Goal: Task Accomplishment & Management: Use online tool/utility

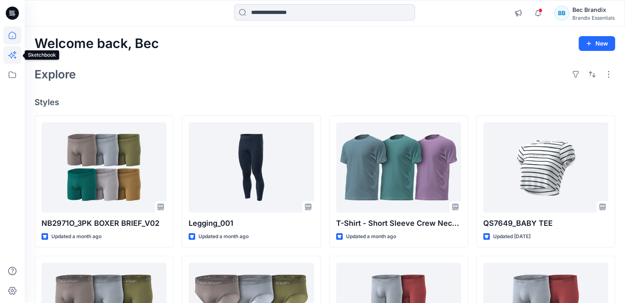
click at [10, 55] on icon at bounding box center [12, 55] width 18 height 18
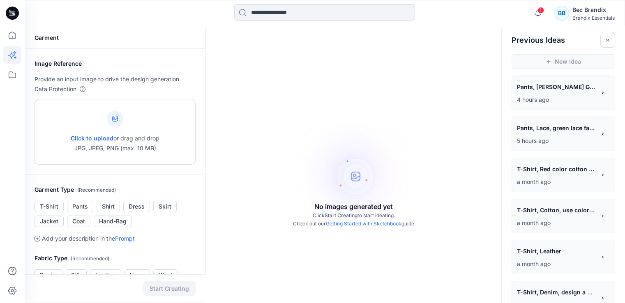
click at [95, 121] on div "Click to upload or drag and drop JPG, JPEG, PNG (max. 10 MB)" at bounding box center [115, 132] width 89 height 62
type input "**********"
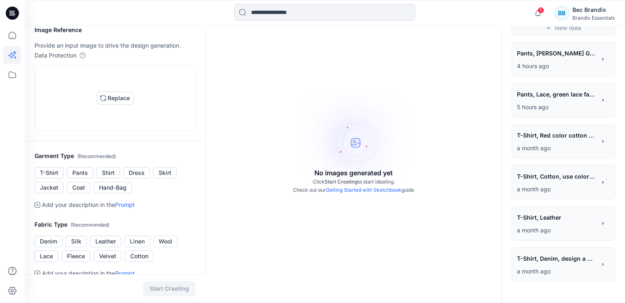
scroll to position [82, 0]
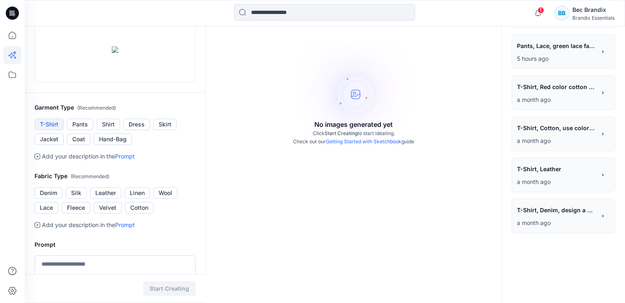
click at [59, 130] on button "T-Shirt" at bounding box center [48, 124] width 29 height 11
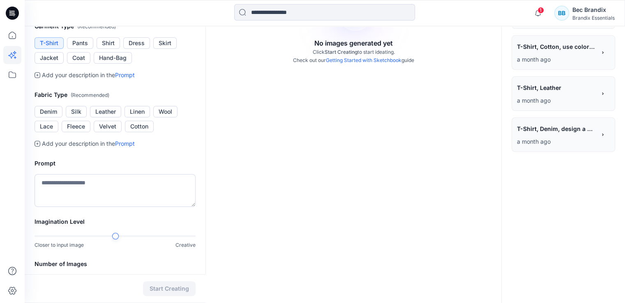
scroll to position [164, 0]
click at [136, 131] on button "Cotton" at bounding box center [139, 125] width 29 height 11
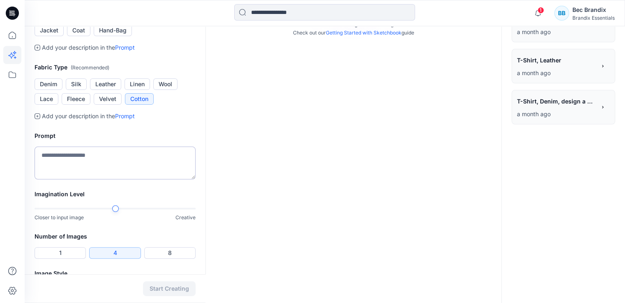
scroll to position [205, 0]
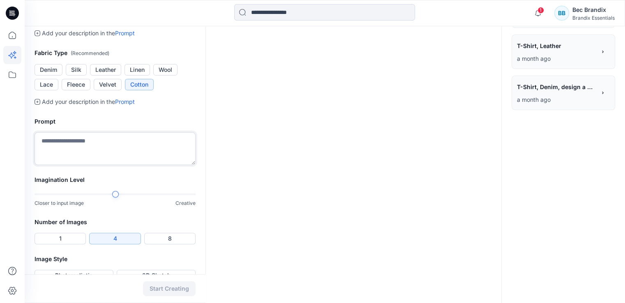
click at [126, 165] on textarea at bounding box center [114, 148] width 161 height 33
drag, startPoint x: 124, startPoint y: 191, endPoint x: 46, endPoint y: 191, distance: 78.8
click at [91, 165] on textarea "*" at bounding box center [114, 148] width 161 height 33
drag, startPoint x: 36, startPoint y: 196, endPoint x: 21, endPoint y: 196, distance: 14.8
click at [21, 196] on div "**********" at bounding box center [312, 57] width 625 height 525
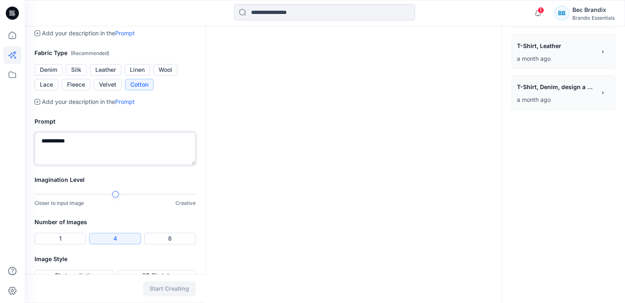
click at [72, 165] on textarea "**********" at bounding box center [114, 148] width 161 height 33
drag, startPoint x: 71, startPoint y: 191, endPoint x: 82, endPoint y: 191, distance: 10.7
click at [82, 165] on textarea "**********" at bounding box center [114, 148] width 161 height 33
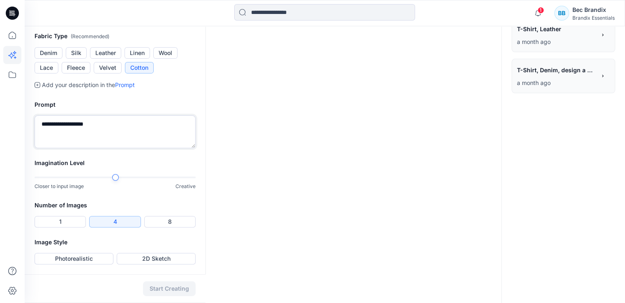
scroll to position [273, 0]
type textarea "**********"
click at [73, 223] on button "1" at bounding box center [59, 221] width 51 height 11
click at [96, 254] on div "Image Style Photorealistic 2D Sketch" at bounding box center [115, 255] width 181 height 37
click at [96, 257] on button "Photorealistic" at bounding box center [73, 258] width 79 height 11
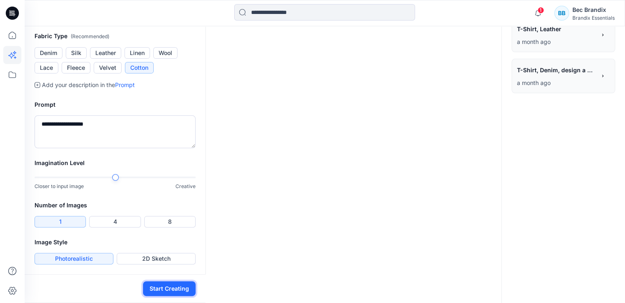
click at [174, 285] on button "Start Creating" at bounding box center [169, 288] width 53 height 15
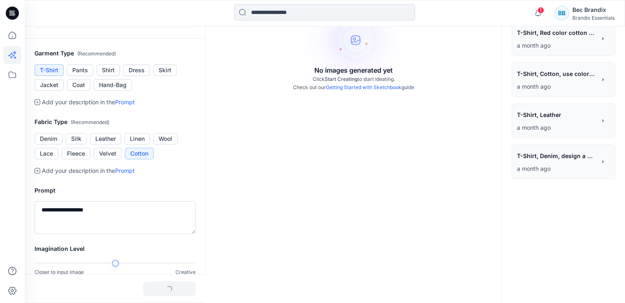
scroll to position [27, 0]
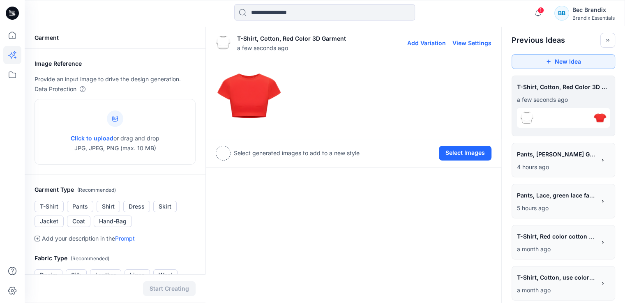
click at [250, 86] on img at bounding box center [249, 96] width 66 height 66
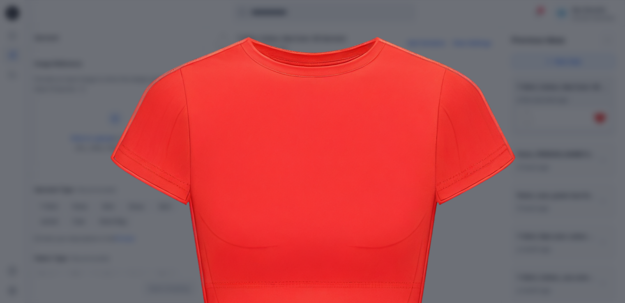
scroll to position [158, 0]
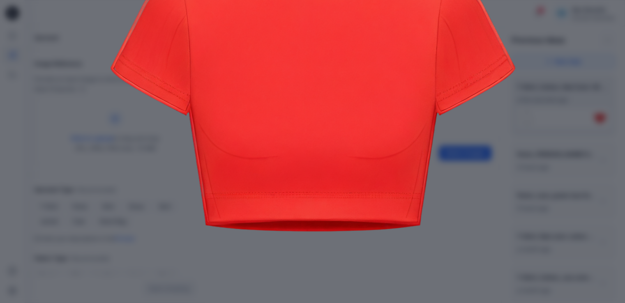
click at [457, 153] on img at bounding box center [312, 89] width 420 height 420
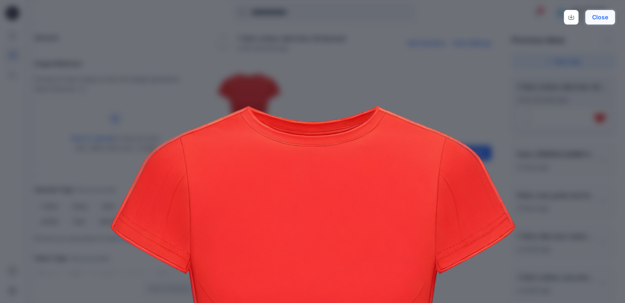
click at [601, 16] on button "Close" at bounding box center [600, 17] width 30 height 15
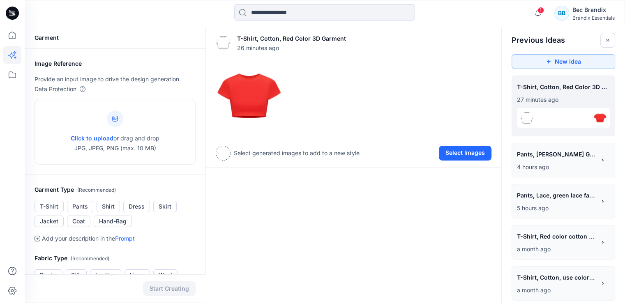
click at [15, 13] on icon at bounding box center [12, 13] width 13 height 13
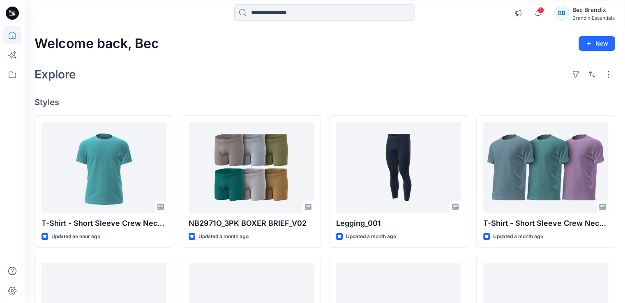
click at [396, 40] on div "Welcome back, Bec New" at bounding box center [324, 43] width 580 height 15
click at [542, 13] on span "1" at bounding box center [540, 10] width 7 height 7
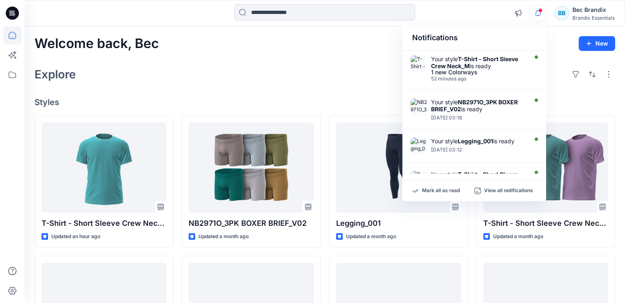
click at [491, 33] on div "Notifications" at bounding box center [474, 37] width 144 height 25
click at [491, 32] on div "Notifications" at bounding box center [474, 37] width 144 height 25
click at [539, 14] on icon "button" at bounding box center [538, 13] width 16 height 16
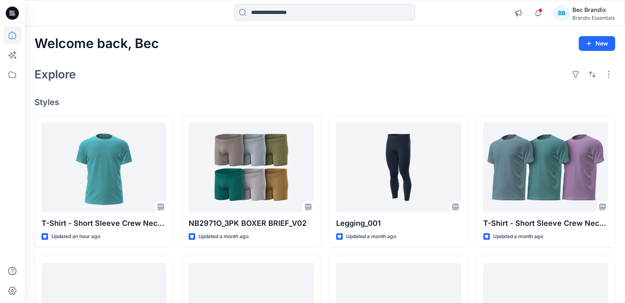
click at [485, 41] on div "Welcome back, Bec New" at bounding box center [324, 43] width 580 height 15
click at [448, 33] on div "Welcome back, Bec New Explore Styles T-Shirt - Short Sleeve Crew Neck_M Updated…" at bounding box center [325, 297] width 600 height 542
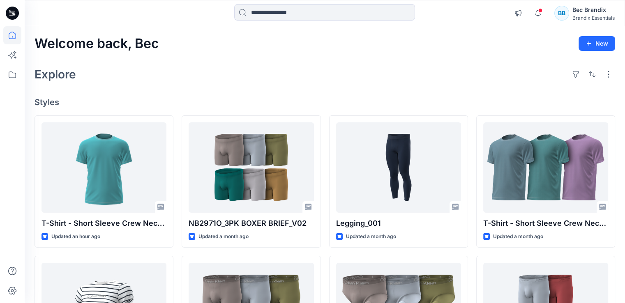
click at [305, 87] on div "Welcome back, Bec New Explore Styles T-Shirt - Short Sleeve Crew Neck_M Updated…" at bounding box center [325, 297] width 600 height 542
click at [8, 57] on icon at bounding box center [12, 55] width 18 height 18
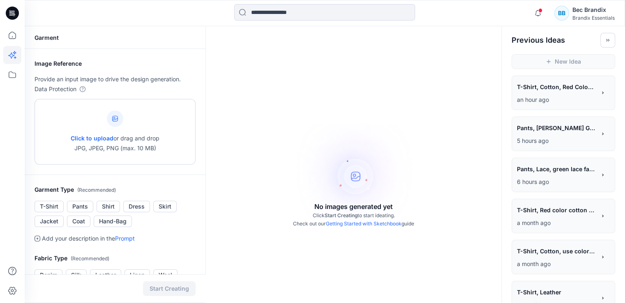
click at [85, 138] on span "Click to upload" at bounding box center [92, 138] width 43 height 7
type input "**********"
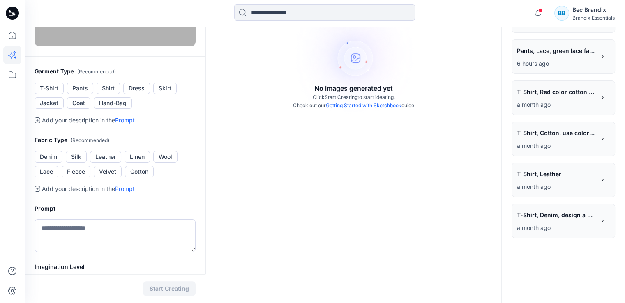
scroll to position [123, 0]
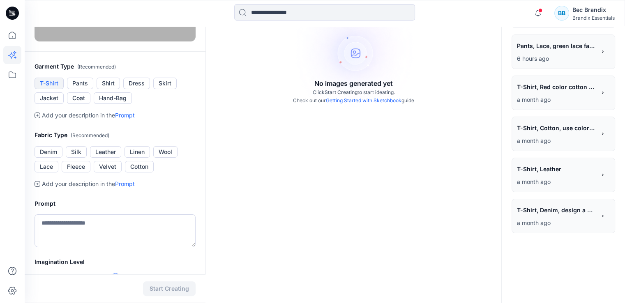
click at [57, 89] on button "T-Shirt" at bounding box center [48, 83] width 29 height 11
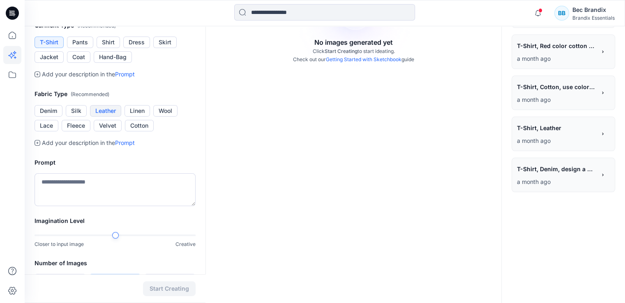
scroll to position [205, 0]
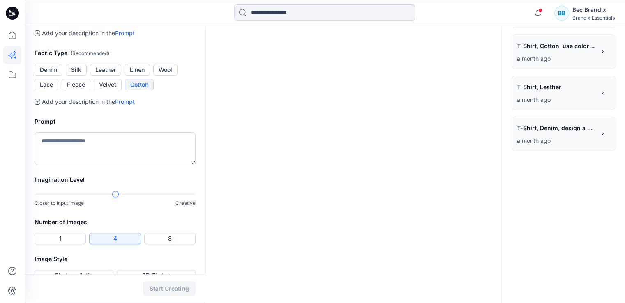
click at [143, 90] on button "Cotton" at bounding box center [139, 84] width 29 height 11
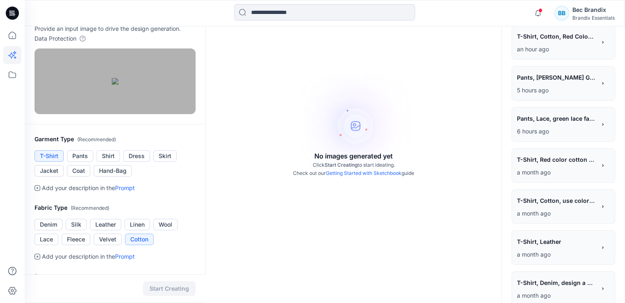
scroll to position [0, 0]
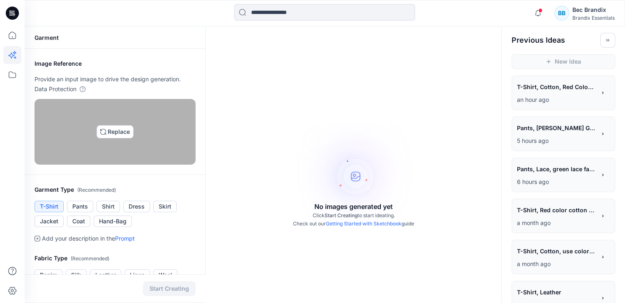
click at [117, 135] on img at bounding box center [115, 132] width 7 height 7
type input "**********"
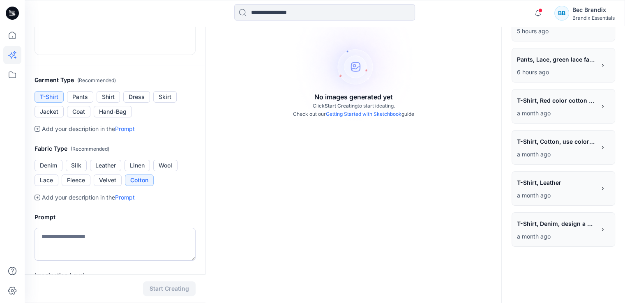
scroll to position [123, 0]
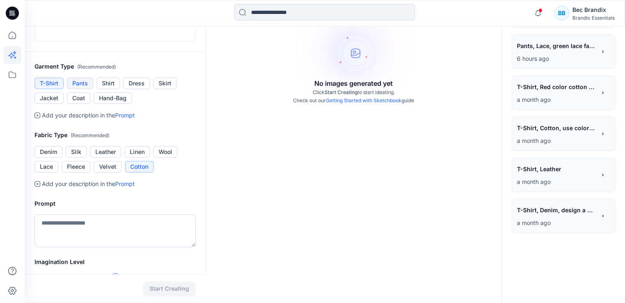
click at [83, 89] on button "Pants" at bounding box center [80, 83] width 26 height 11
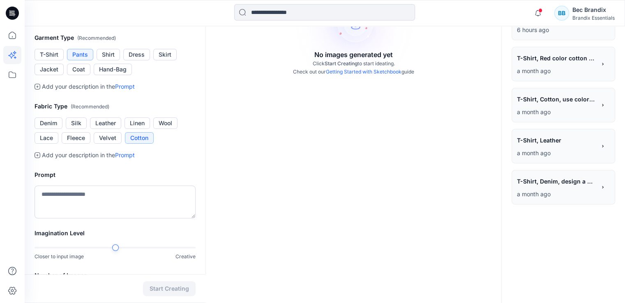
scroll to position [164, 0]
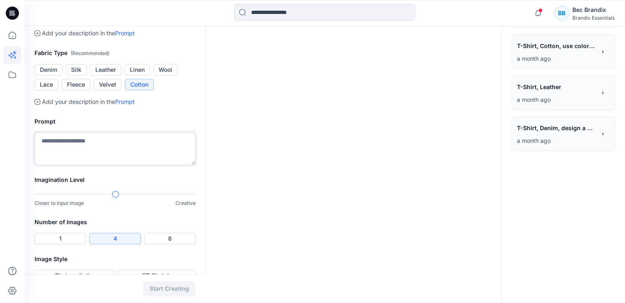
click at [138, 165] on textarea at bounding box center [114, 148] width 161 height 33
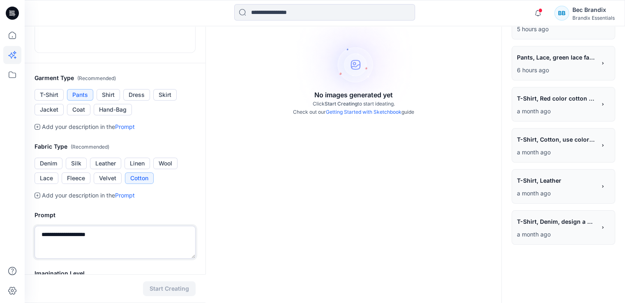
scroll to position [71, 0]
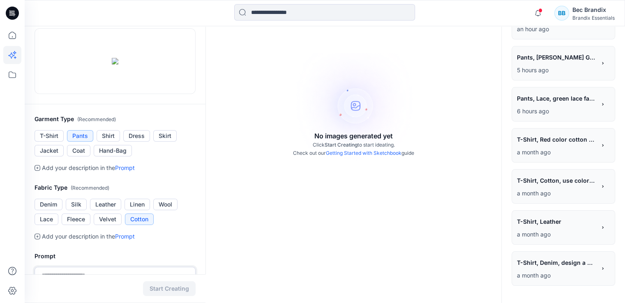
type textarea "**********"
click at [381, 153] on link "Getting Started with Sketchbook" at bounding box center [364, 153] width 76 height 6
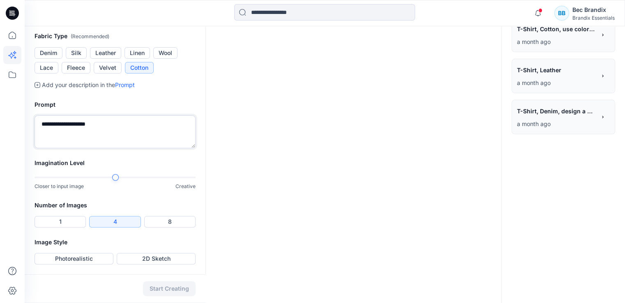
click at [130, 148] on textarea "**********" at bounding box center [114, 131] width 161 height 33
click at [127, 140] on textarea "**********" at bounding box center [114, 131] width 161 height 33
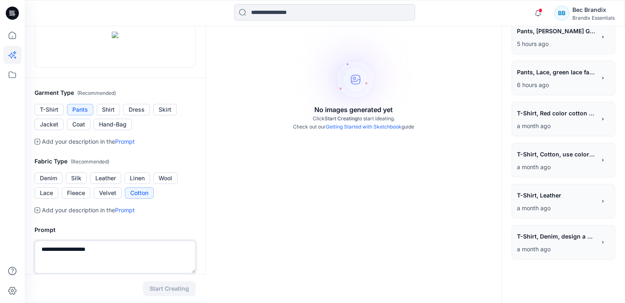
scroll to position [71, 0]
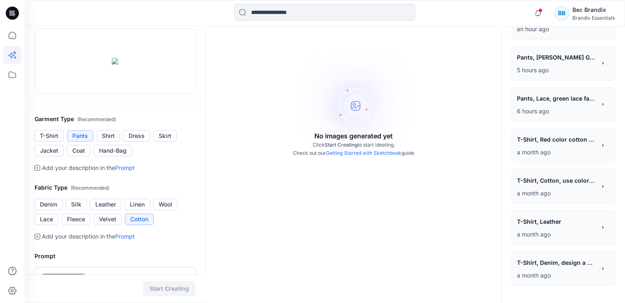
click at [180, 104] on div "Image Reference Provide an input image to drive the design generation. Data Pro…" at bounding box center [115, 41] width 181 height 126
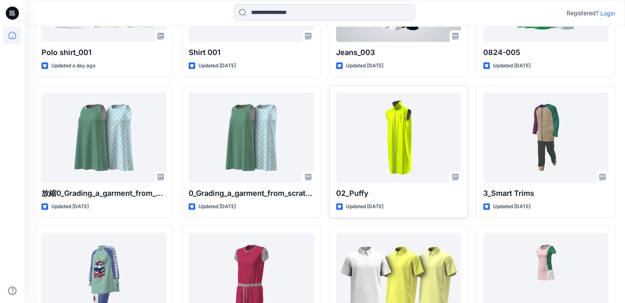
scroll to position [370, 0]
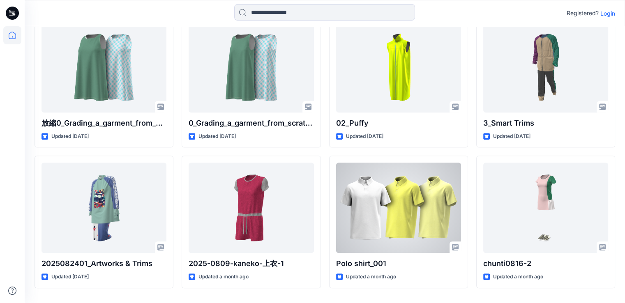
click at [400, 210] on div at bounding box center [398, 208] width 125 height 90
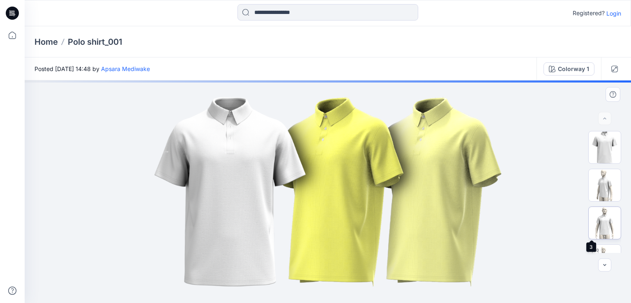
click at [605, 225] on img at bounding box center [604, 223] width 32 height 32
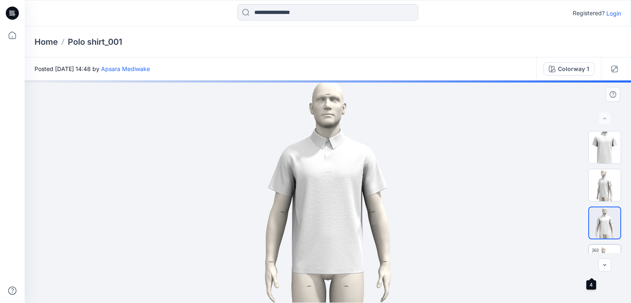
click at [604, 251] on img at bounding box center [604, 261] width 32 height 32
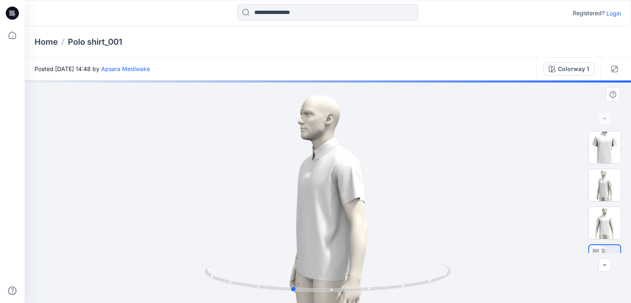
drag, startPoint x: 399, startPoint y: 289, endPoint x: 384, endPoint y: 257, distance: 35.4
click at [364, 276] on icon at bounding box center [328, 278] width 248 height 31
click at [46, 150] on div at bounding box center [328, 191] width 606 height 223
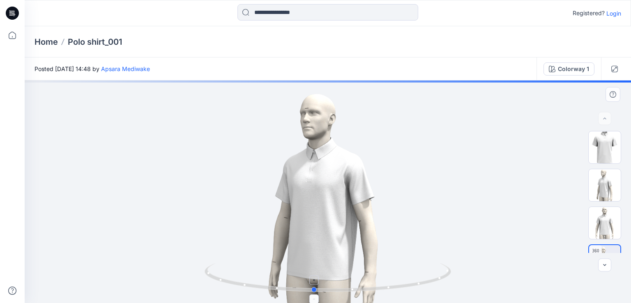
drag, startPoint x: 369, startPoint y: 289, endPoint x: 389, endPoint y: 267, distance: 29.9
click at [391, 280] on icon at bounding box center [328, 278] width 248 height 31
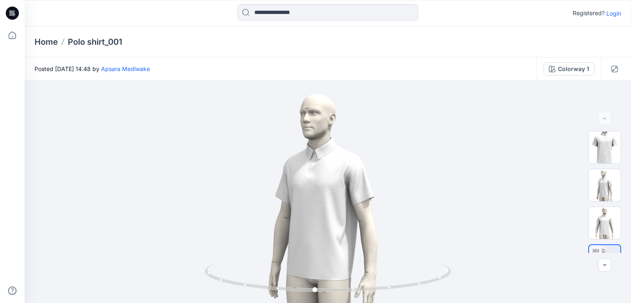
click at [10, 5] on icon at bounding box center [12, 13] width 13 height 26
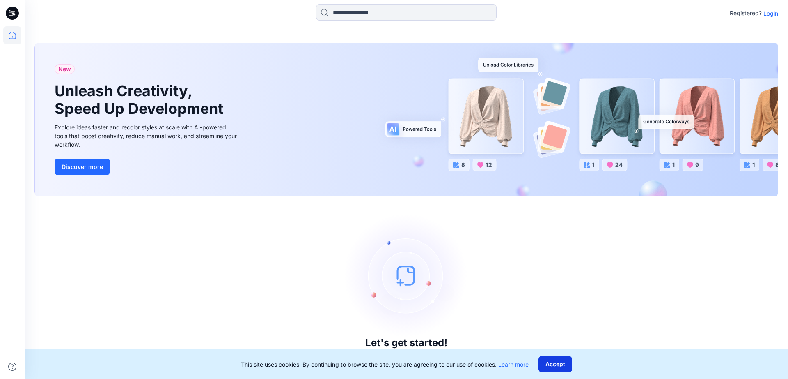
click at [560, 360] on button "Accept" at bounding box center [556, 364] width 34 height 16
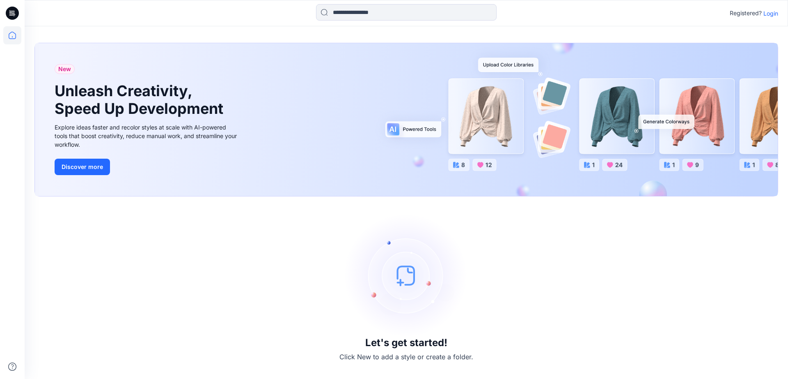
click at [771, 13] on p "Login" at bounding box center [771, 13] width 15 height 9
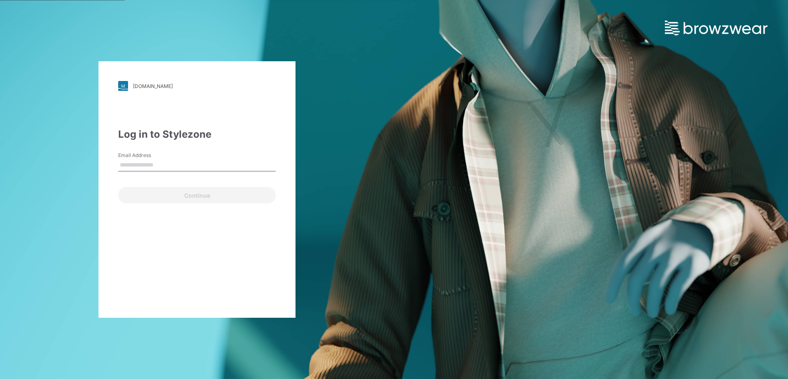
type input "**********"
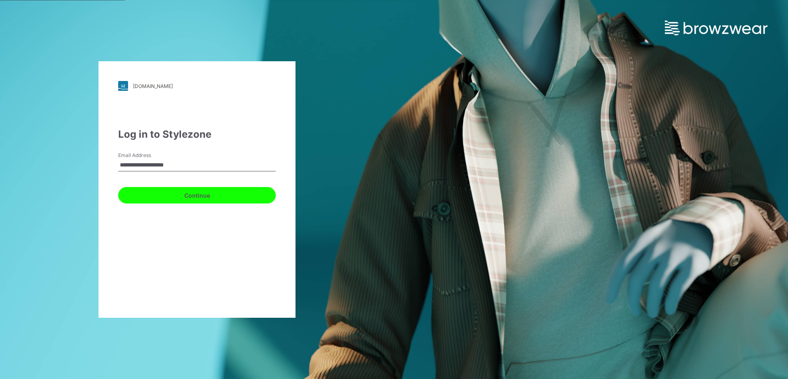
click at [153, 196] on button "Continue" at bounding box center [197, 195] width 158 height 16
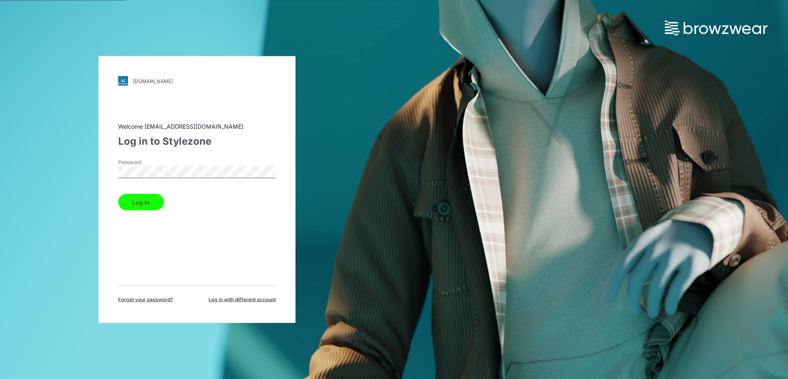
click at [141, 202] on button "Log in" at bounding box center [141, 202] width 46 height 16
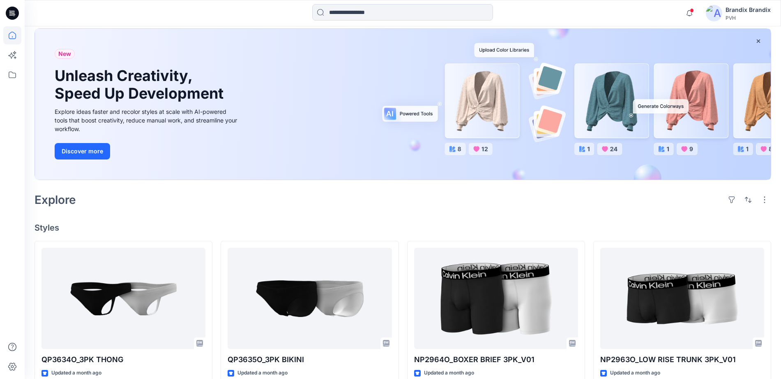
scroll to position [154, 0]
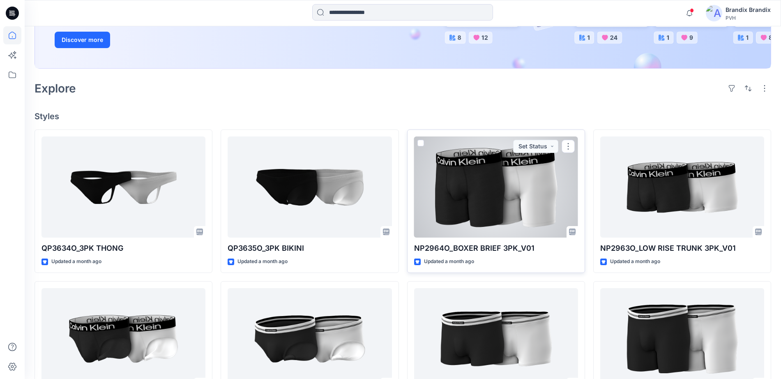
click at [469, 183] on div at bounding box center [496, 186] width 164 height 101
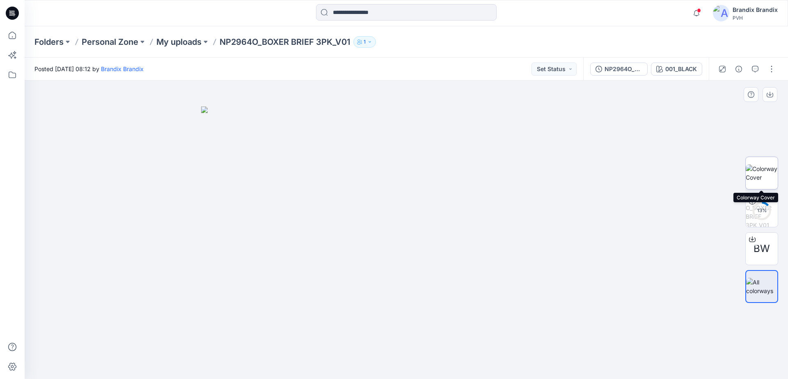
click at [766, 176] on img at bounding box center [762, 172] width 32 height 17
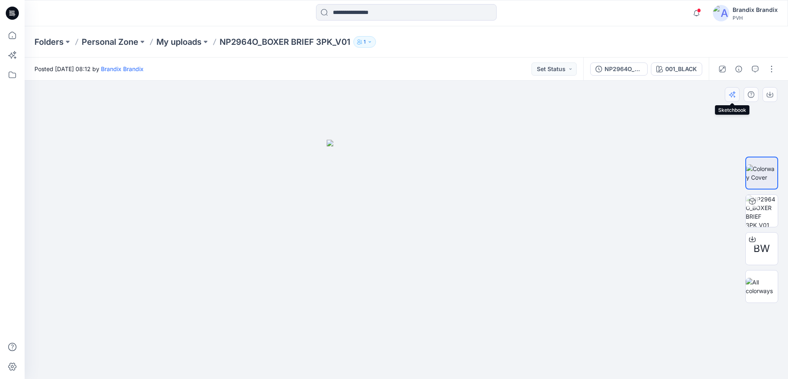
click at [732, 95] on icon "button" at bounding box center [732, 94] width 7 height 7
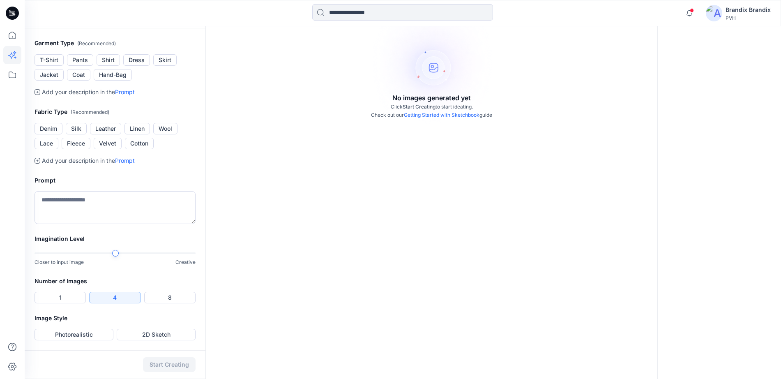
scroll to position [253, 0]
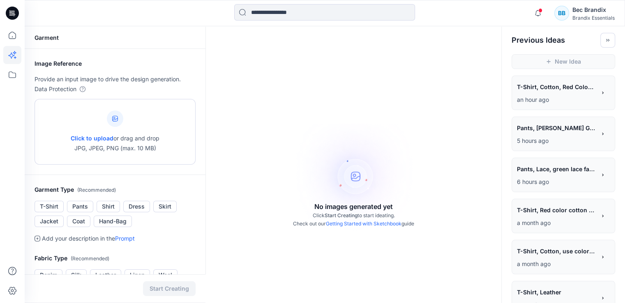
click at [72, 137] on span "Click to upload" at bounding box center [92, 138] width 43 height 7
type input "**********"
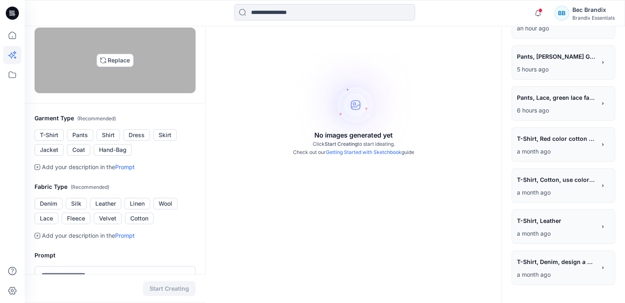
scroll to position [123, 0]
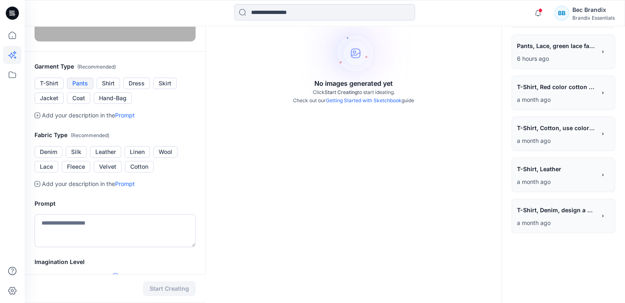
click at [82, 89] on button "Pants" at bounding box center [80, 83] width 26 height 11
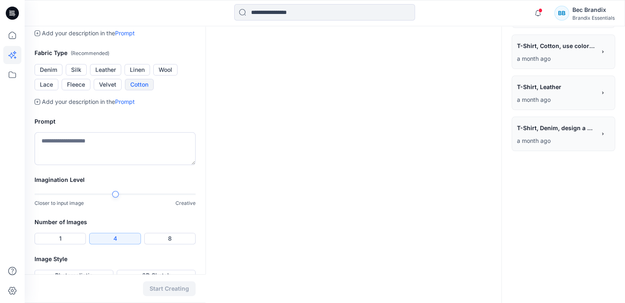
click at [147, 90] on button "Cotton" at bounding box center [139, 84] width 29 height 11
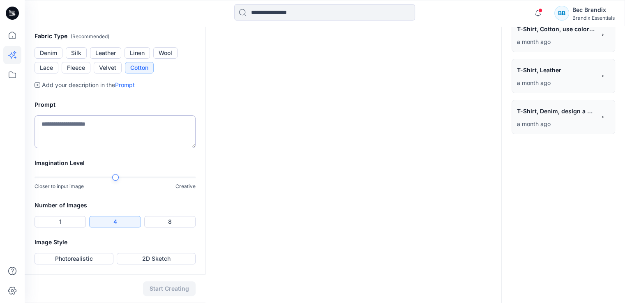
scroll to position [246, 0]
click at [120, 148] on textarea at bounding box center [114, 131] width 161 height 33
type textarea "**********"
click at [85, 259] on button "Photorealistic" at bounding box center [73, 258] width 79 height 11
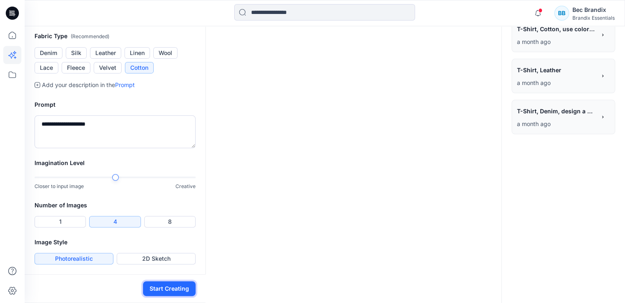
click at [181, 289] on button "Start Creating" at bounding box center [169, 288] width 53 height 15
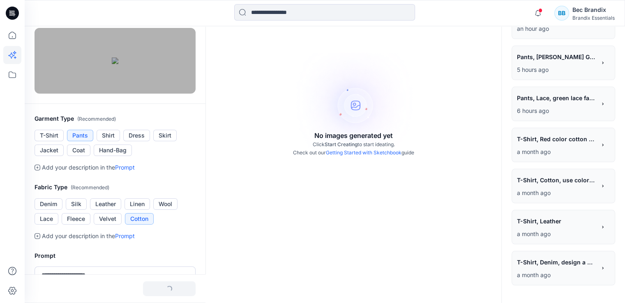
scroll to position [71, 0]
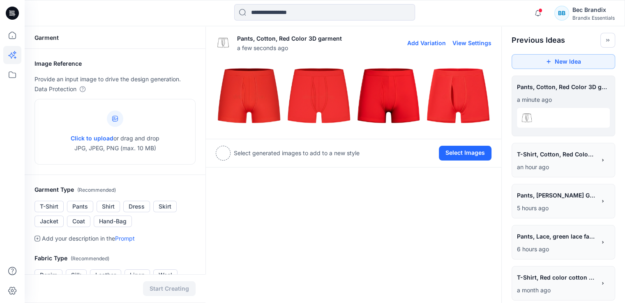
click at [241, 98] on img at bounding box center [249, 96] width 66 height 66
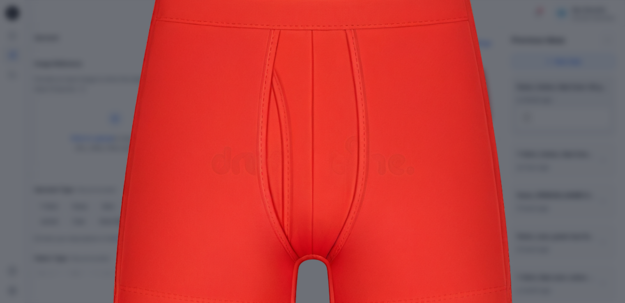
scroll to position [82, 0]
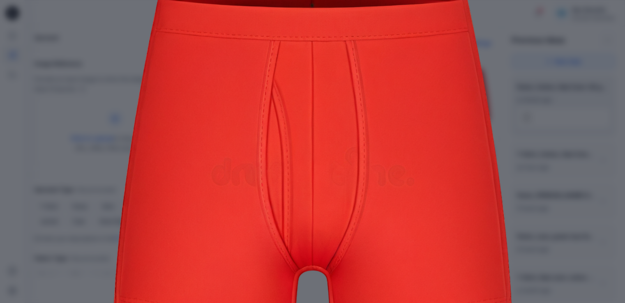
click at [224, 177] on img at bounding box center [312, 166] width 420 height 420
click at [570, 69] on div "Close" at bounding box center [312, 151] width 625 height 303
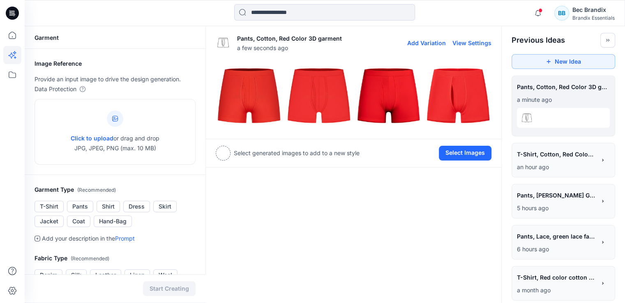
click at [386, 100] on img at bounding box center [389, 96] width 66 height 66
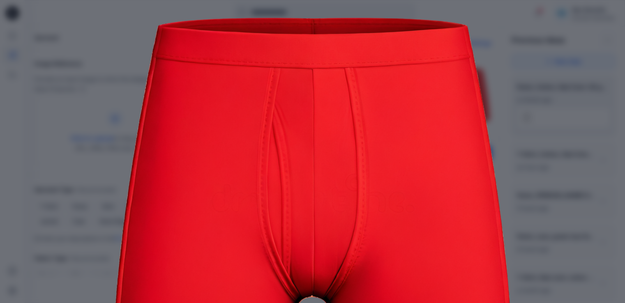
scroll to position [35, 0]
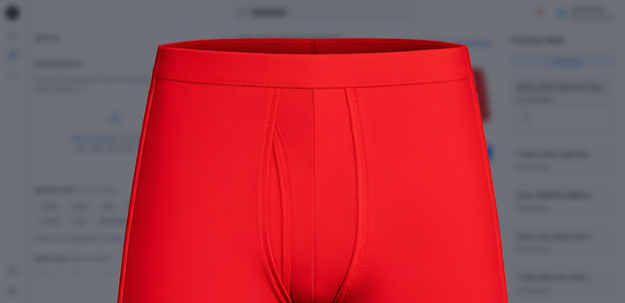
click at [519, 106] on img at bounding box center [312, 212] width 420 height 420
click at [509, 89] on img at bounding box center [312, 212] width 420 height 420
click at [475, 114] on img at bounding box center [312, 212] width 420 height 420
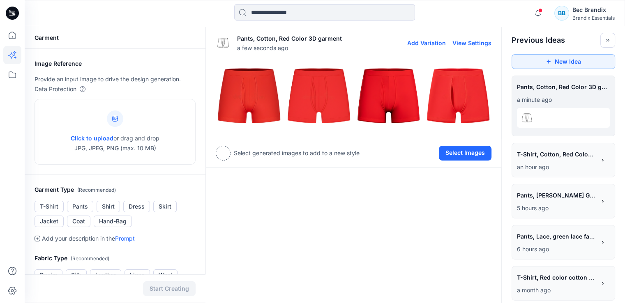
click at [471, 88] on img at bounding box center [458, 96] width 66 height 66
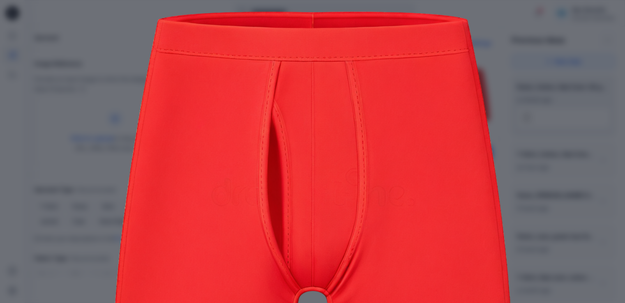
scroll to position [82, 0]
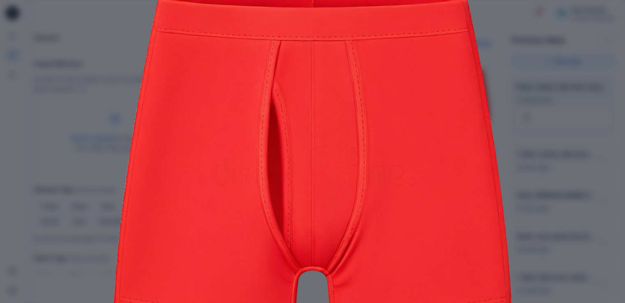
click at [513, 110] on img at bounding box center [312, 166] width 420 height 420
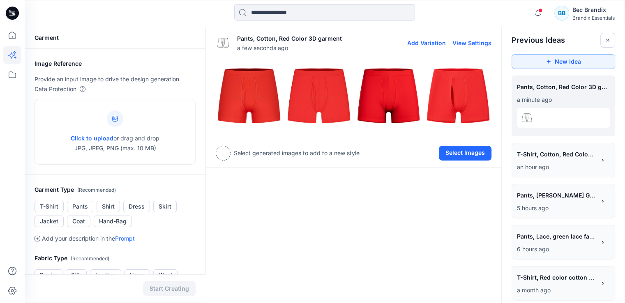
click at [336, 96] on img at bounding box center [319, 96] width 66 height 66
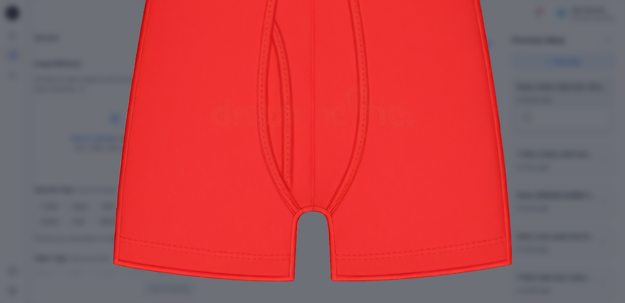
scroll to position [158, 0]
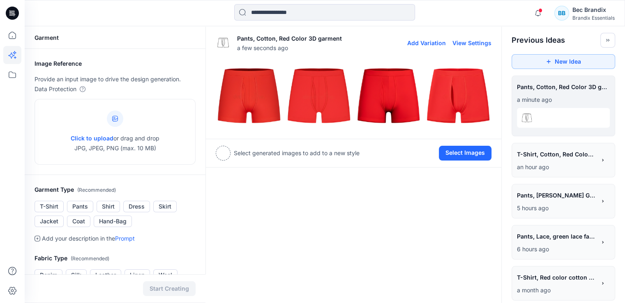
click at [258, 95] on img at bounding box center [249, 96] width 66 height 66
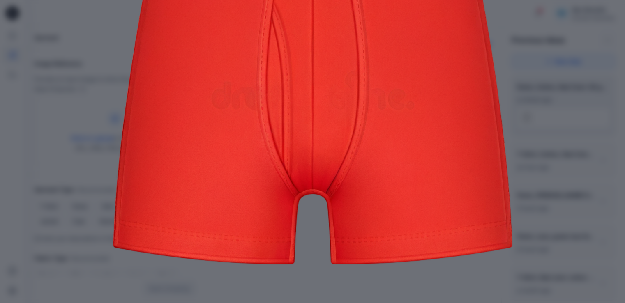
click at [576, 103] on div "Close" at bounding box center [312, 151] width 625 height 303
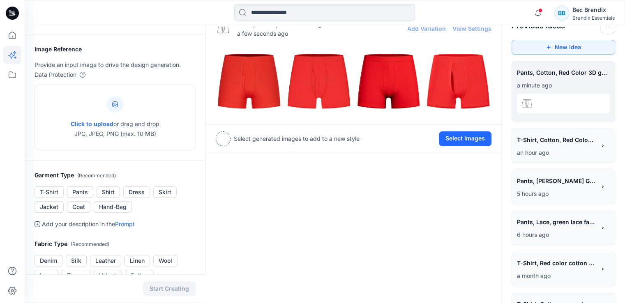
scroll to position [0, 0]
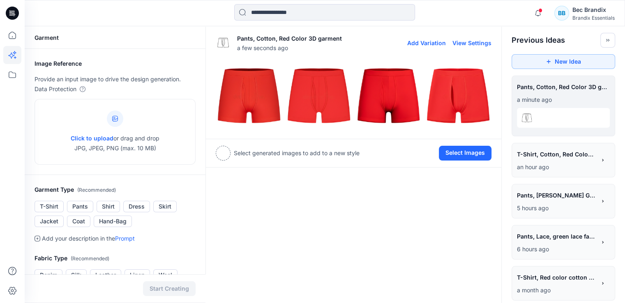
click at [246, 94] on img at bounding box center [249, 96] width 66 height 66
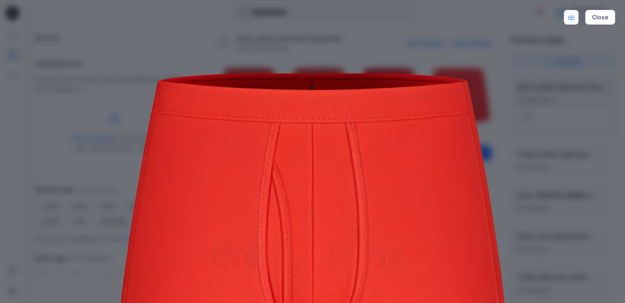
click at [573, 17] on icon "Download" at bounding box center [571, 17] width 6 height 6
click at [537, 111] on div "Close" at bounding box center [312, 151] width 625 height 303
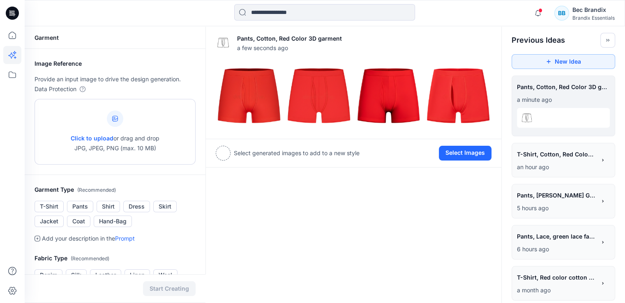
click at [103, 137] on span "Click to upload" at bounding box center [92, 138] width 43 height 7
type input "**********"
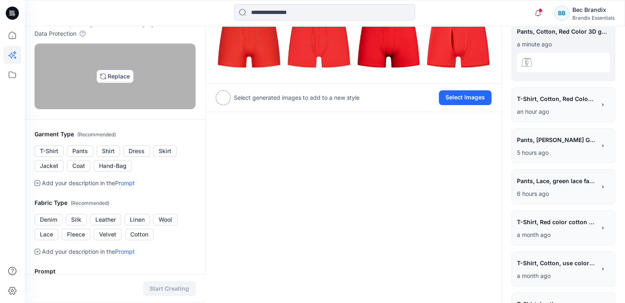
scroll to position [164, 0]
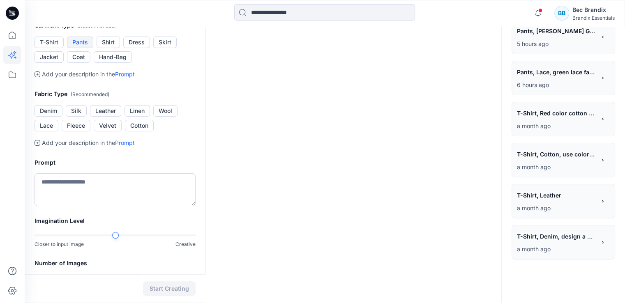
click at [83, 48] on button "Pants" at bounding box center [80, 42] width 26 height 11
click at [143, 131] on button "Cotton" at bounding box center [139, 125] width 29 height 11
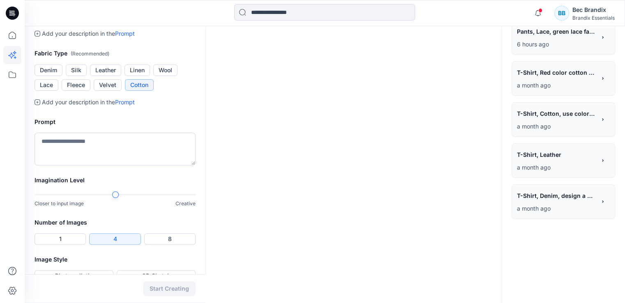
scroll to position [246, 0]
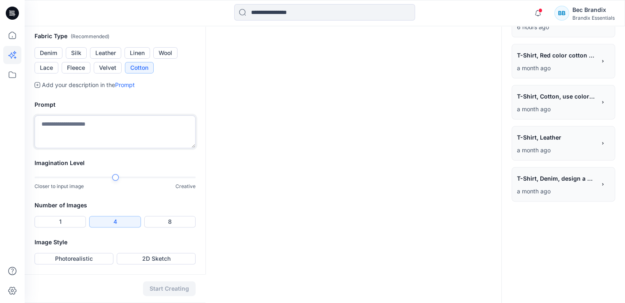
click at [105, 148] on textarea at bounding box center [114, 131] width 161 height 33
type textarea "**********"
click at [80, 259] on button "Photorealistic" at bounding box center [73, 258] width 79 height 11
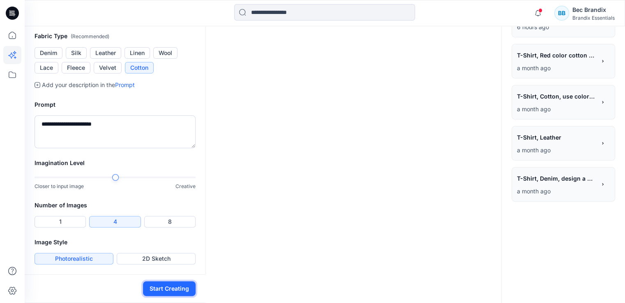
click at [152, 287] on button "Start Creating" at bounding box center [169, 288] width 53 height 15
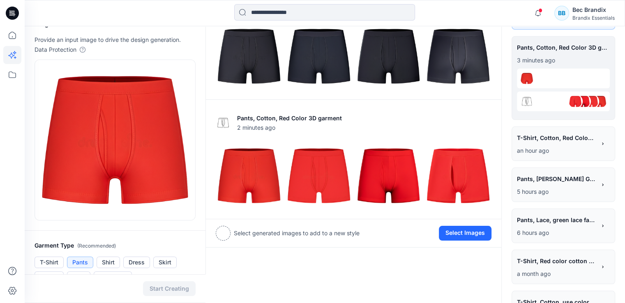
scroll to position [0, 0]
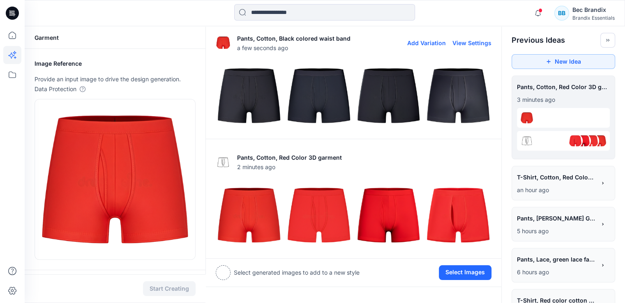
click at [264, 93] on img at bounding box center [249, 96] width 66 height 66
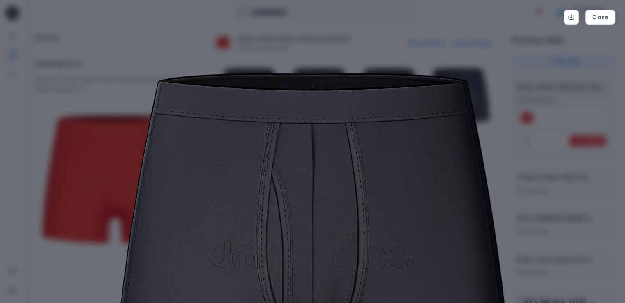
click at [507, 97] on img at bounding box center [312, 248] width 420 height 420
click at [605, 14] on button "Close" at bounding box center [600, 17] width 30 height 15
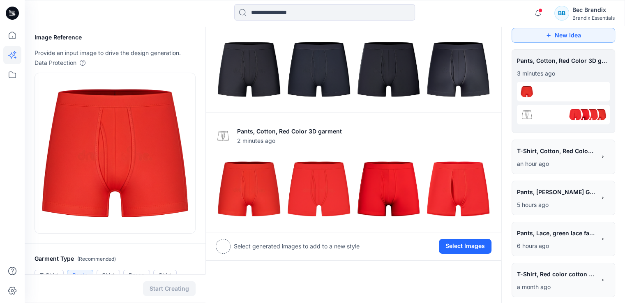
scroll to position [41, 0]
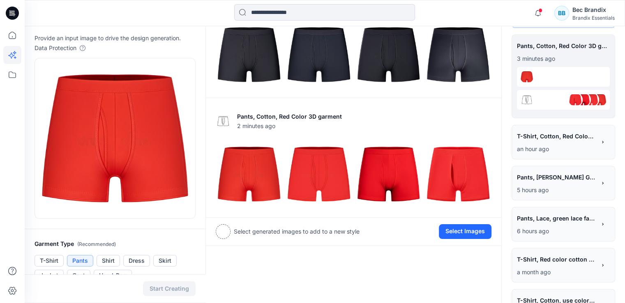
click at [568, 152] on p "an hour ago" at bounding box center [556, 149] width 79 height 10
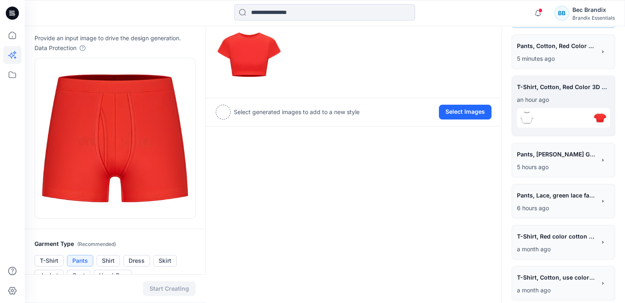
click at [565, 166] on p "5 hours ago" at bounding box center [556, 167] width 79 height 10
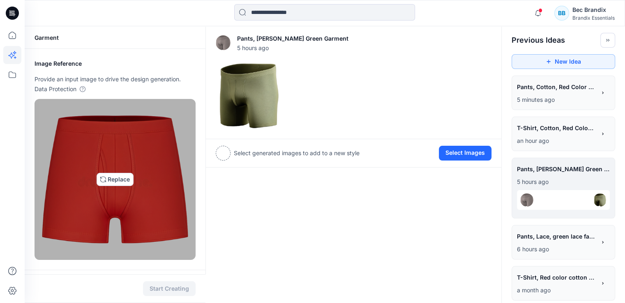
click at [113, 179] on img at bounding box center [115, 180] width 154 height 154
type input "**********"
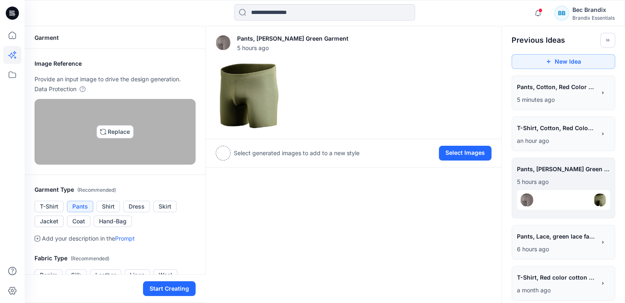
click at [112, 135] on img at bounding box center [115, 132] width 7 height 7
type input "**********"
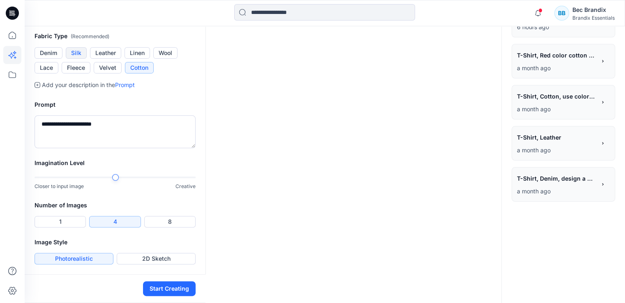
scroll to position [164, 0]
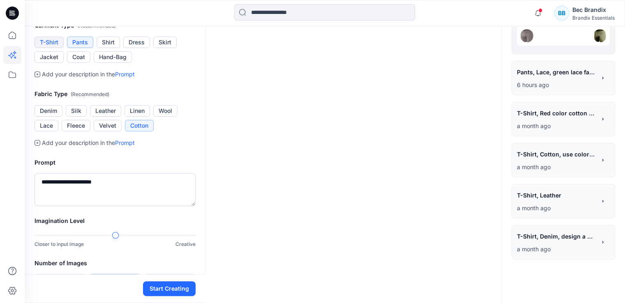
click at [52, 48] on button "T-Shirt" at bounding box center [48, 42] width 29 height 11
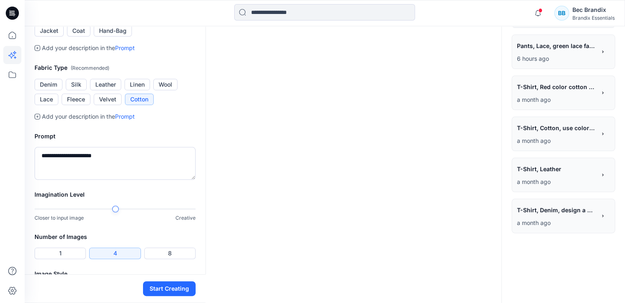
scroll to position [205, 0]
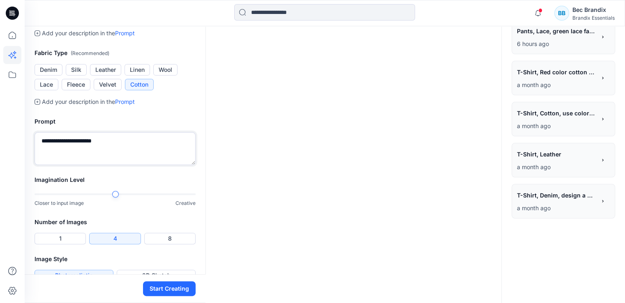
click at [101, 165] on textarea "**********" at bounding box center [114, 148] width 161 height 33
click at [110, 165] on textarea "**********" at bounding box center [114, 148] width 161 height 33
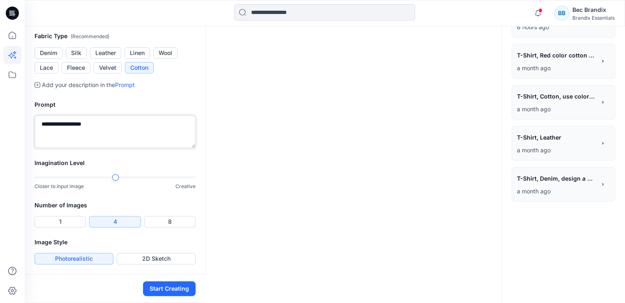
scroll to position [310, 0]
type textarea "**********"
click at [184, 290] on button "Start Creating" at bounding box center [169, 288] width 53 height 15
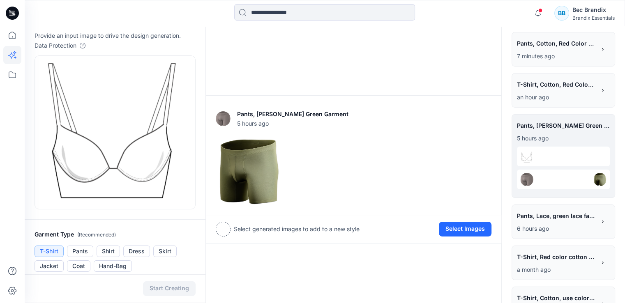
scroll to position [0, 0]
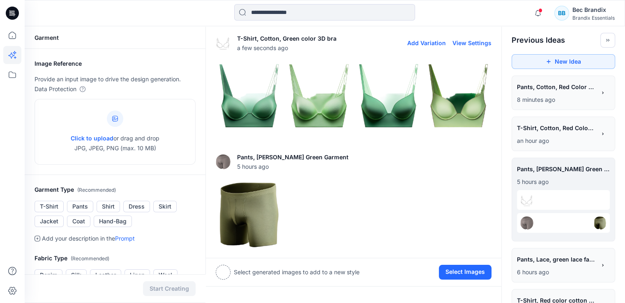
click at [269, 102] on img at bounding box center [249, 96] width 66 height 66
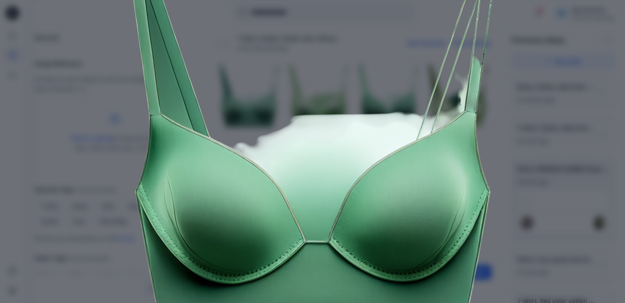
scroll to position [158, 0]
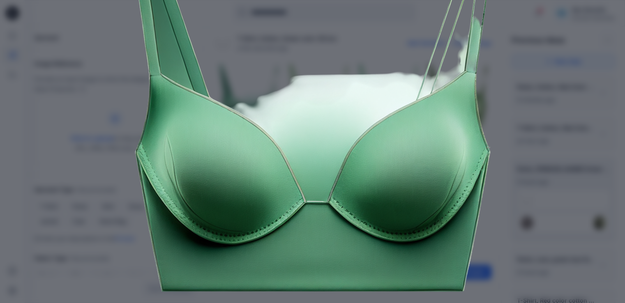
click at [549, 158] on div "Close" at bounding box center [312, 151] width 625 height 303
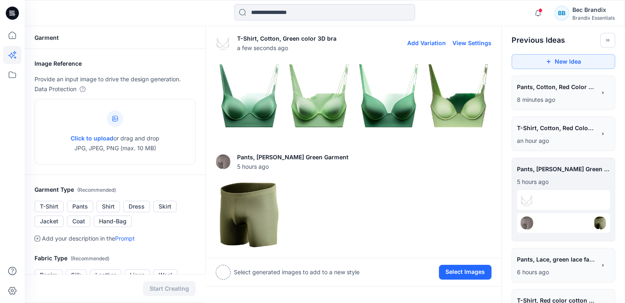
click at [395, 107] on img at bounding box center [389, 96] width 66 height 66
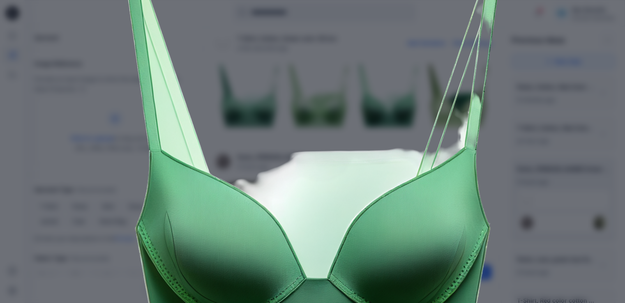
scroll to position [123, 0]
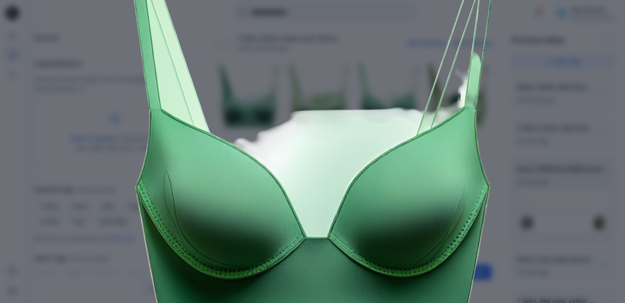
click at [583, 133] on div "Close" at bounding box center [312, 151] width 625 height 303
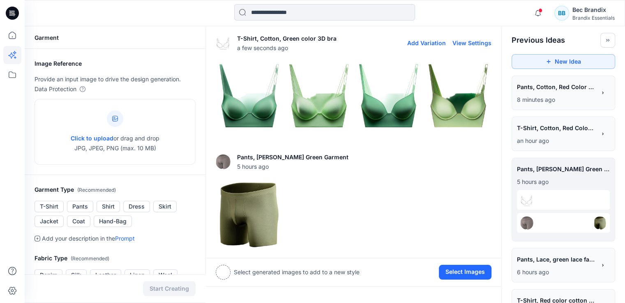
click at [459, 112] on img at bounding box center [458, 96] width 66 height 66
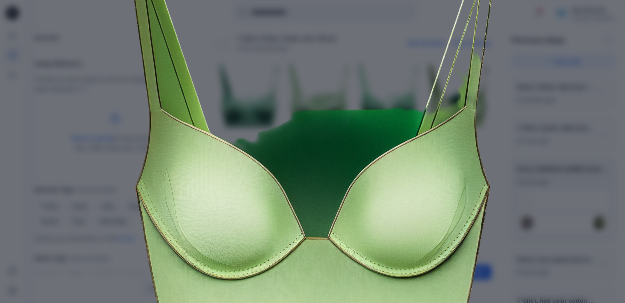
click at [547, 129] on div "Close" at bounding box center [312, 151] width 625 height 303
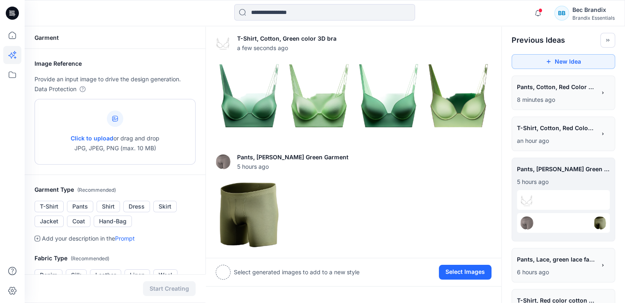
click at [113, 118] on icon at bounding box center [115, 119] width 6 height 6
type input "**********"
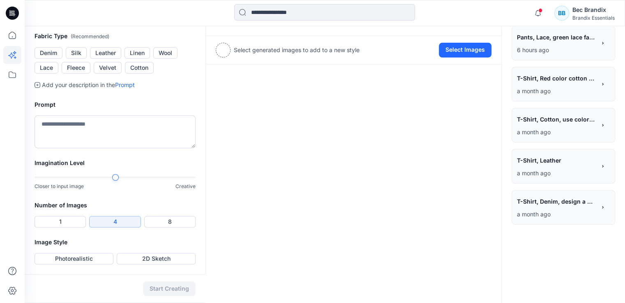
scroll to position [246, 0]
click at [103, 148] on textarea at bounding box center [114, 131] width 161 height 33
type textarea "**********"
type textarea "*"
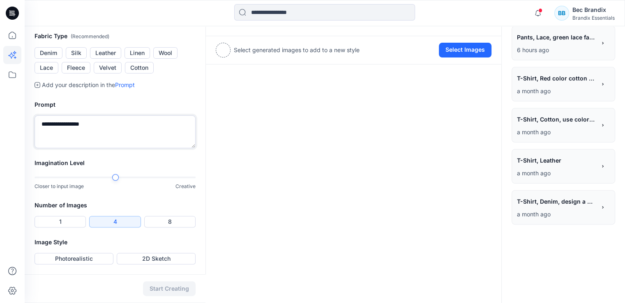
click at [92, 148] on textarea "**********" at bounding box center [114, 131] width 161 height 33
click at [110, 148] on textarea "**********" at bounding box center [114, 131] width 161 height 33
type textarea "**********"
click at [64, 260] on button "Photorealistic" at bounding box center [73, 258] width 79 height 11
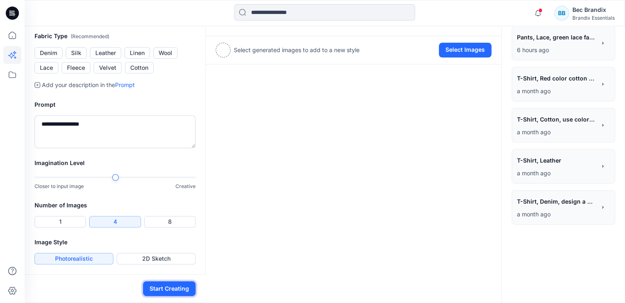
click at [182, 290] on button "Start Creating" at bounding box center [169, 288] width 53 height 15
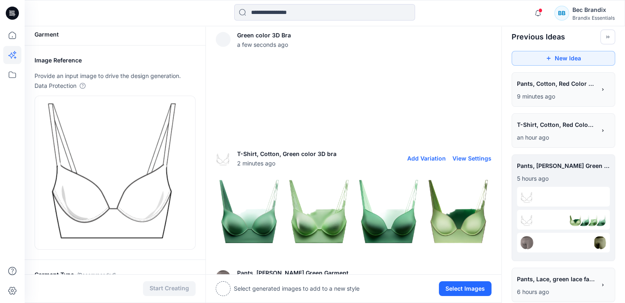
scroll to position [209, 0]
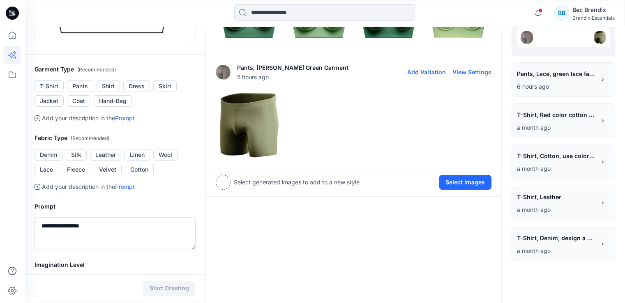
click at [258, 129] on img at bounding box center [249, 125] width 66 height 66
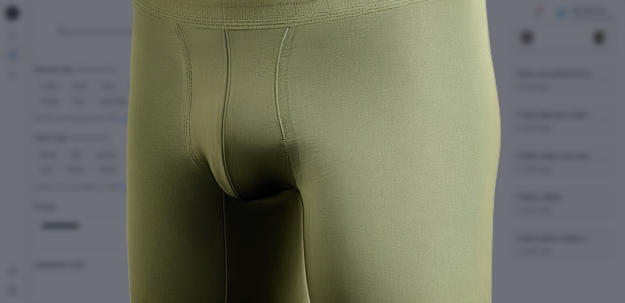
scroll to position [123, 0]
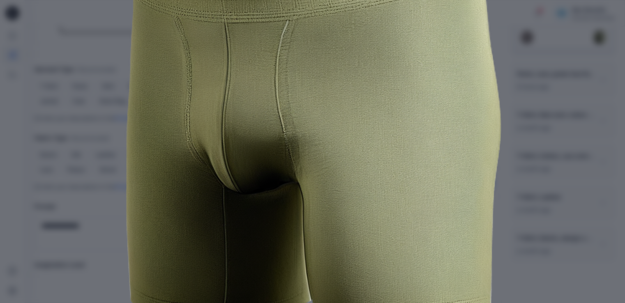
click at [593, 110] on div "Close" at bounding box center [312, 151] width 625 height 303
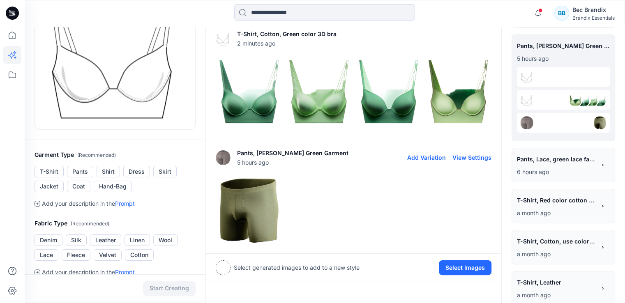
click at [552, 211] on p "a month ago" at bounding box center [556, 213] width 79 height 10
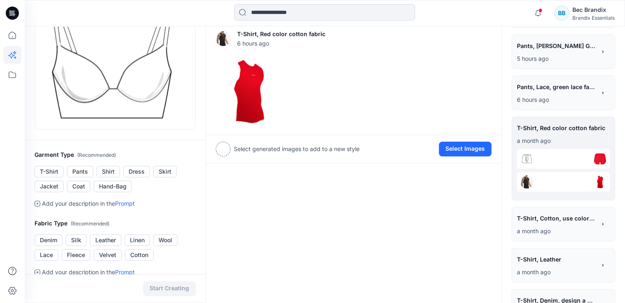
click at [548, 230] on p "a month ago" at bounding box center [556, 231] width 79 height 10
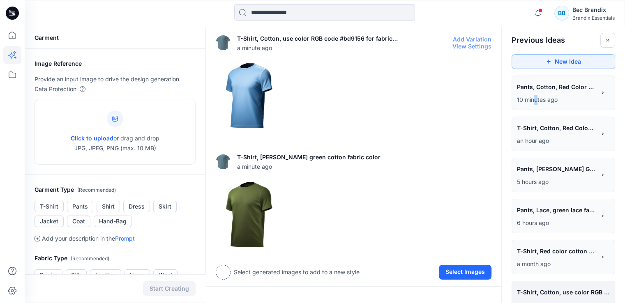
click at [533, 96] on p "10 minutes ago" at bounding box center [556, 100] width 79 height 10
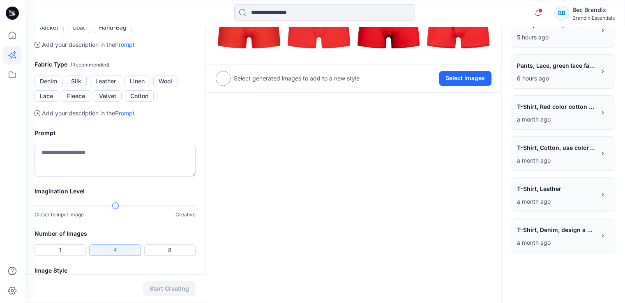
scroll to position [222, 0]
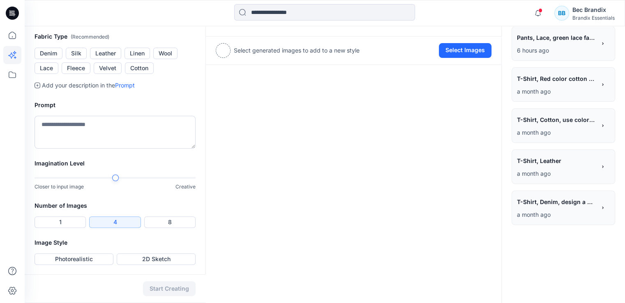
click at [539, 212] on p "a month ago" at bounding box center [556, 215] width 79 height 10
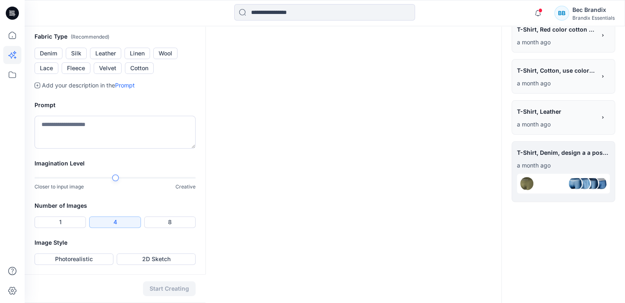
click at [535, 129] on p "a month ago" at bounding box center [556, 124] width 79 height 10
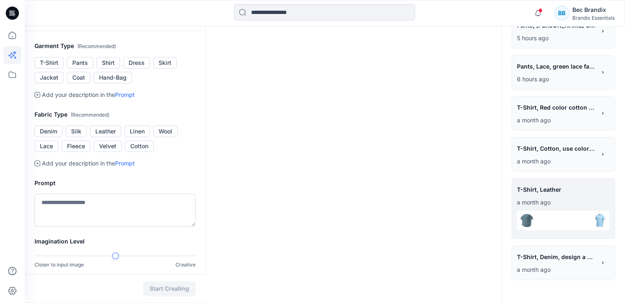
scroll to position [140, 0]
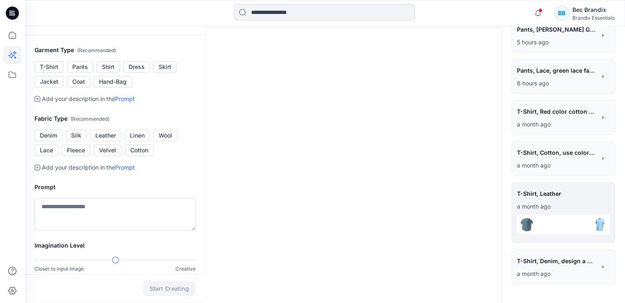
click at [543, 165] on p "a month ago" at bounding box center [556, 166] width 79 height 10
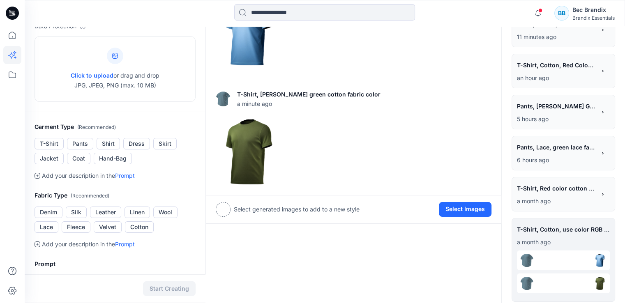
scroll to position [57, 0]
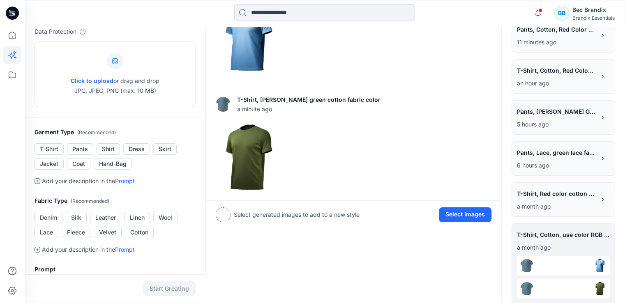
click at [544, 192] on span "T-Shirt, Red color cotton fabric" at bounding box center [556, 194] width 78 height 12
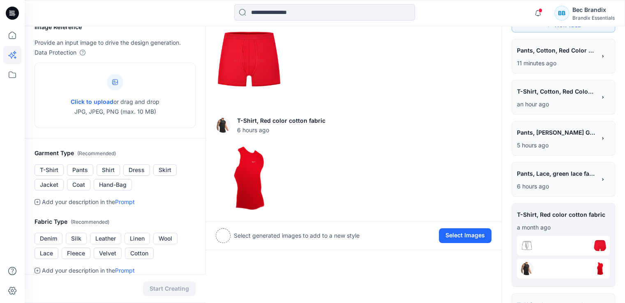
scroll to position [16, 0]
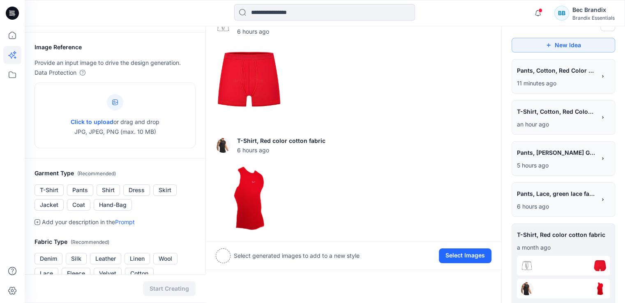
click at [550, 200] on div "**********" at bounding box center [556, 195] width 79 height 14
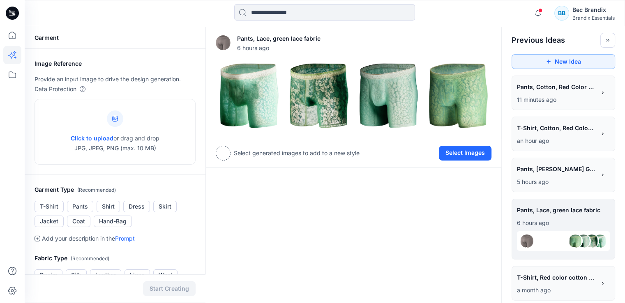
click at [550, 195] on div "**********" at bounding box center [562, 255] width 123 height 358
click at [550, 186] on p "5 hours ago" at bounding box center [556, 182] width 79 height 10
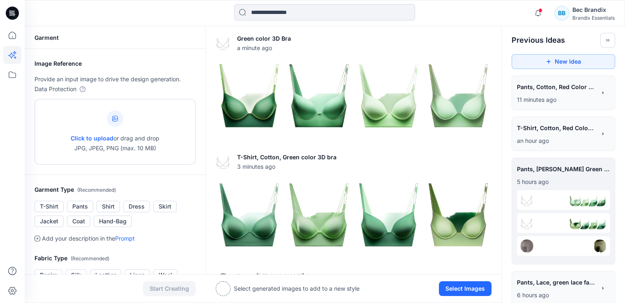
click at [102, 144] on p "Click to upload or drag and drop JPG, JPEG, PNG (max. 10 MB)" at bounding box center [115, 143] width 89 height 20
type input "**********"
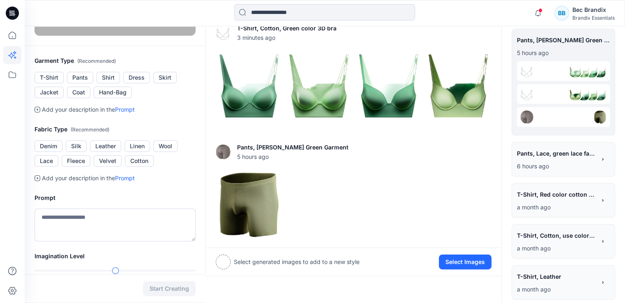
scroll to position [164, 0]
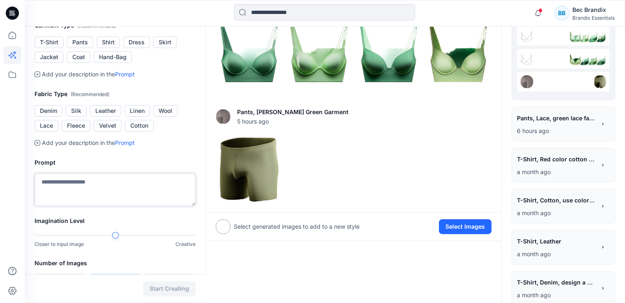
click at [104, 206] on textarea at bounding box center [114, 189] width 161 height 33
type textarea "*"
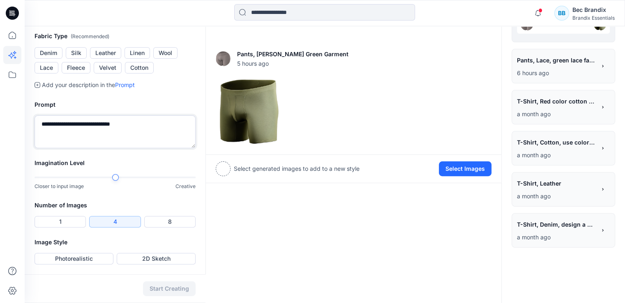
scroll to position [248, 0]
type textarea "**********"
click at [73, 257] on button "Photorealistic" at bounding box center [73, 258] width 79 height 11
click at [184, 288] on button "Start Creating" at bounding box center [169, 288] width 53 height 15
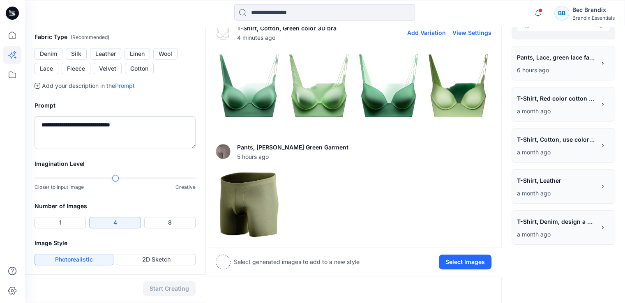
scroll to position [0, 0]
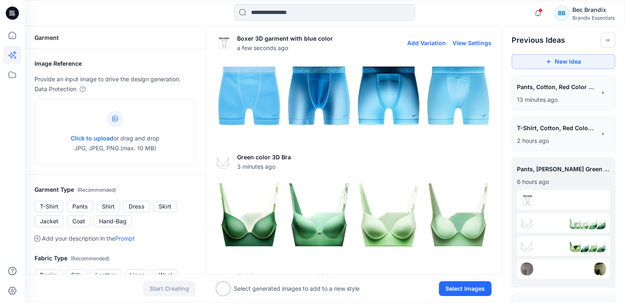
click at [257, 82] on img at bounding box center [249, 96] width 66 height 66
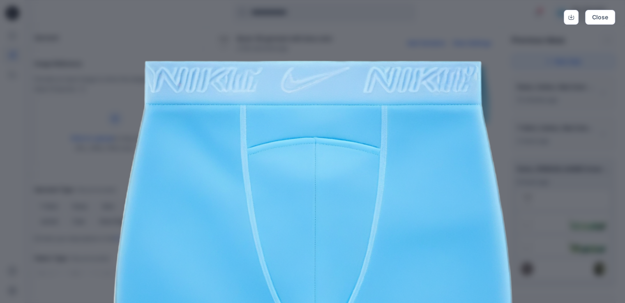
click at [384, 94] on img at bounding box center [312, 248] width 420 height 420
click at [569, 18] on icon "Download" at bounding box center [571, 17] width 6 height 6
click at [560, 88] on div "Close" at bounding box center [312, 151] width 625 height 303
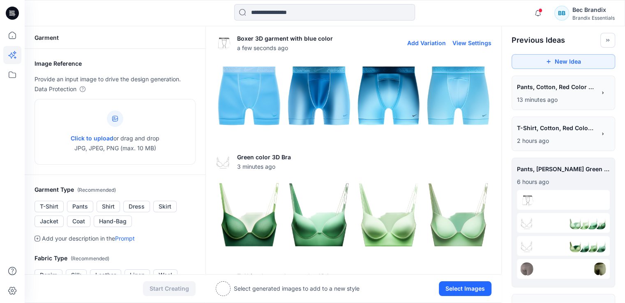
click at [318, 92] on img at bounding box center [319, 96] width 66 height 66
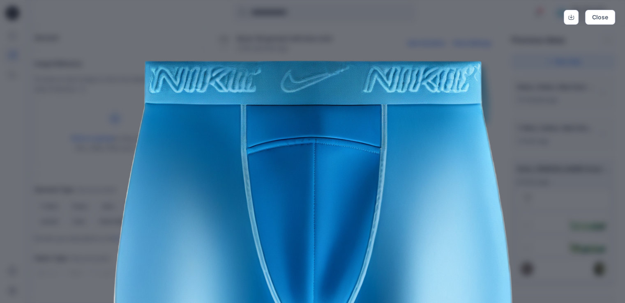
click at [542, 131] on div "Close" at bounding box center [312, 151] width 625 height 303
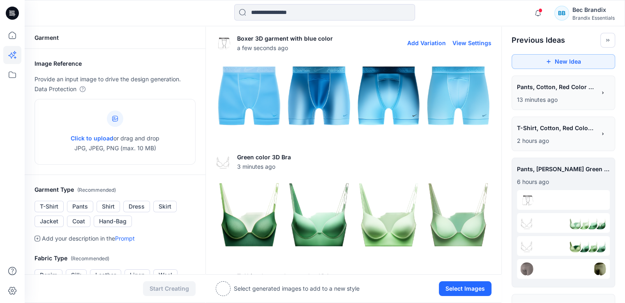
click at [401, 95] on img at bounding box center [389, 96] width 66 height 66
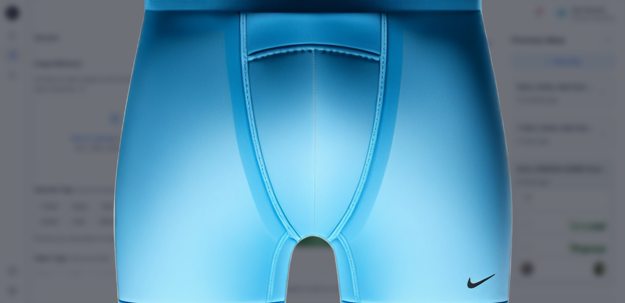
scroll to position [158, 0]
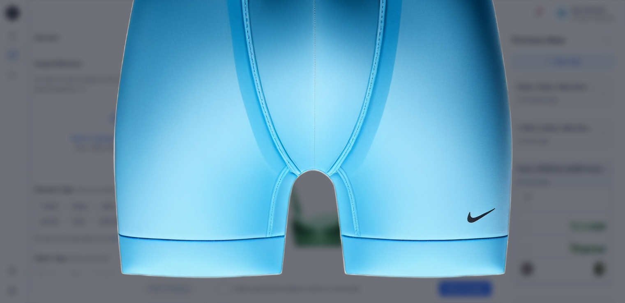
click at [572, 129] on div "Close" at bounding box center [312, 151] width 625 height 303
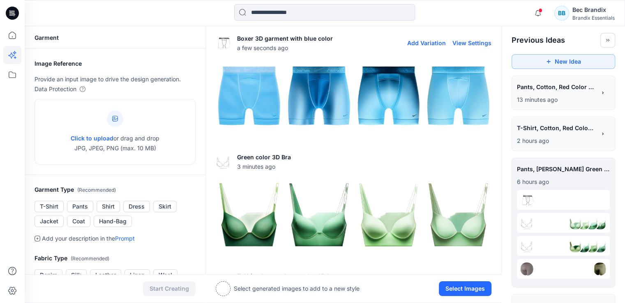
click at [436, 85] on img at bounding box center [458, 96] width 66 height 66
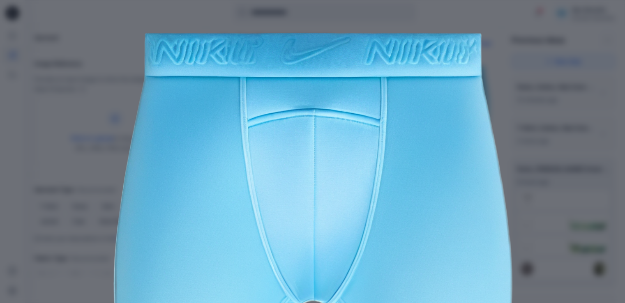
scroll to position [0, 0]
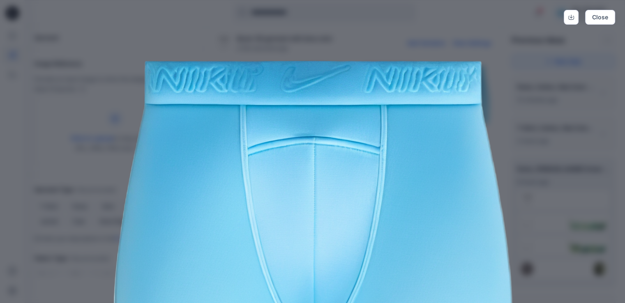
click at [567, 101] on div "Close" at bounding box center [312, 151] width 625 height 303
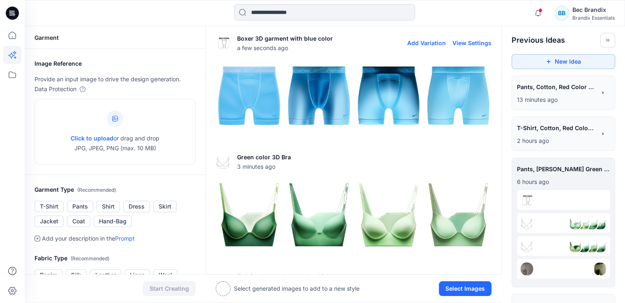
click at [400, 94] on img at bounding box center [389, 96] width 66 height 66
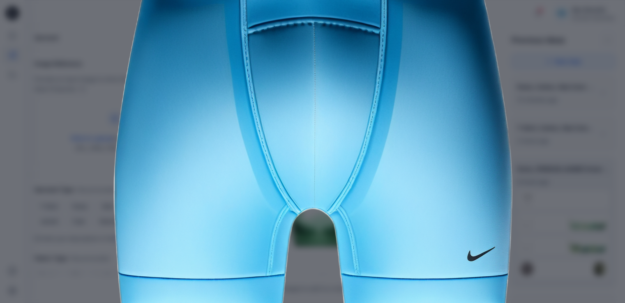
scroll to position [158, 0]
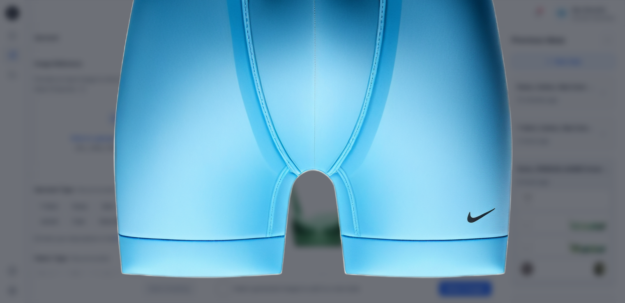
click at [563, 110] on div "Close" at bounding box center [312, 151] width 625 height 303
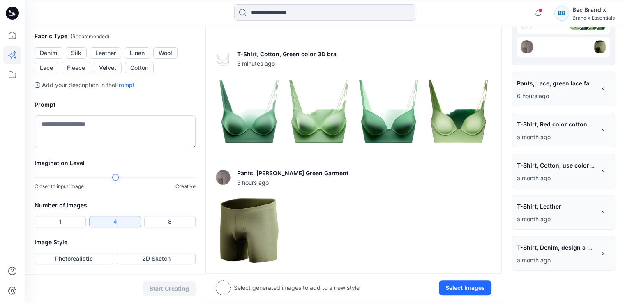
click at [553, 179] on p "a month ago" at bounding box center [556, 178] width 79 height 10
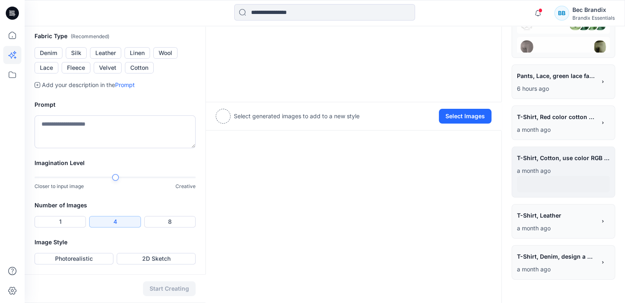
scroll to position [222, 0]
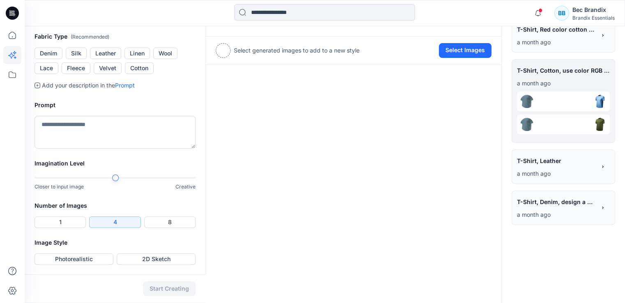
click at [553, 175] on p "a month ago" at bounding box center [556, 174] width 79 height 10
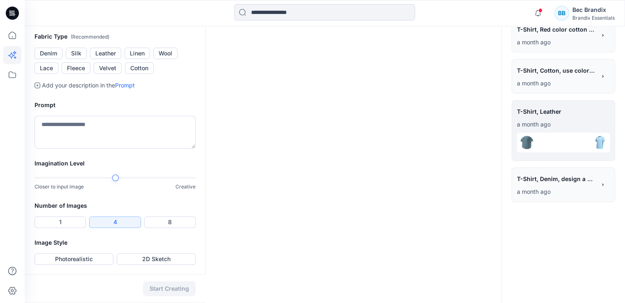
click at [553, 177] on span "T-Shirt, Denim, design a a pose garment" at bounding box center [556, 179] width 78 height 12
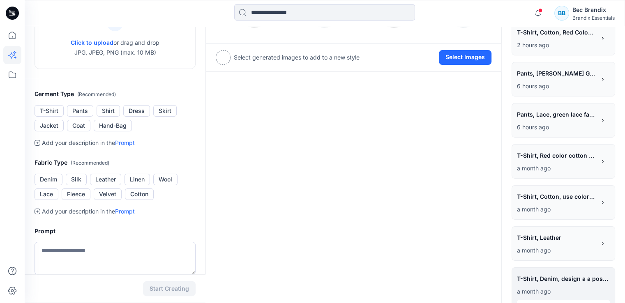
scroll to position [57, 0]
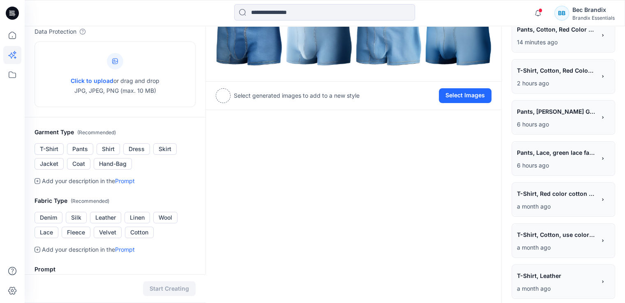
click at [549, 156] on span "Pants, Lace, green lace fabric" at bounding box center [556, 153] width 78 height 12
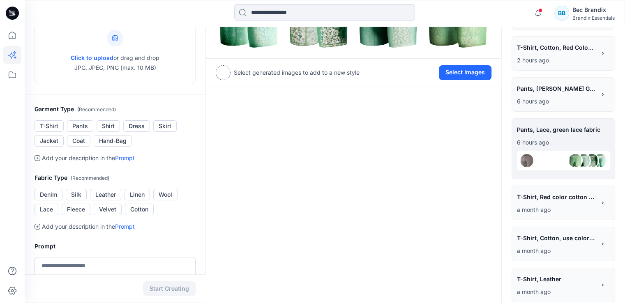
scroll to position [99, 0]
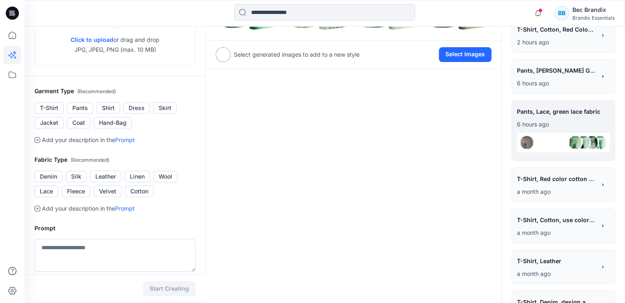
click at [550, 185] on div "**********" at bounding box center [556, 180] width 79 height 14
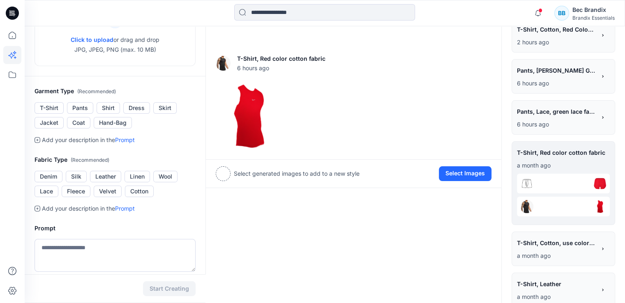
click at [512, 211] on div "**********" at bounding box center [562, 183] width 103 height 84
click at [527, 204] on img at bounding box center [526, 206] width 13 height 13
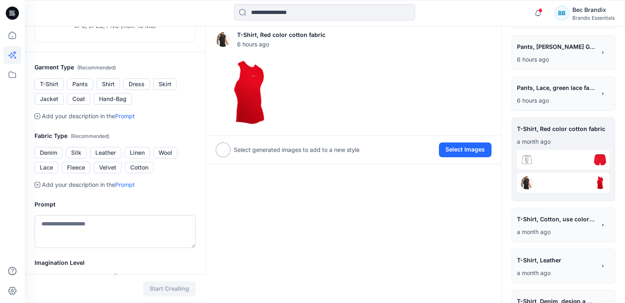
click at [556, 96] on div "**********" at bounding box center [556, 89] width 79 height 14
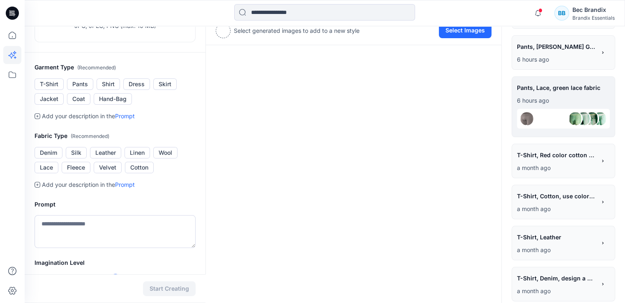
click at [572, 120] on img at bounding box center [574, 118] width 13 height 13
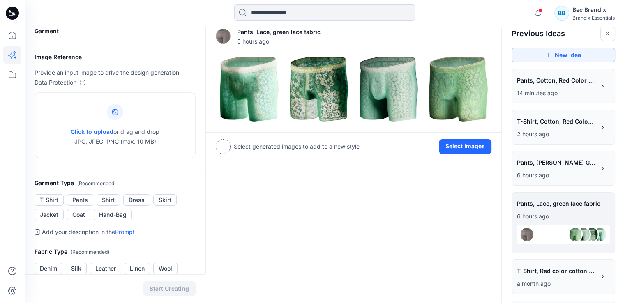
scroll to position [3, 0]
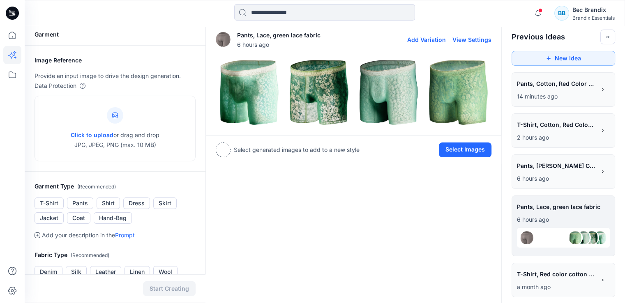
click at [399, 88] on img at bounding box center [389, 93] width 66 height 66
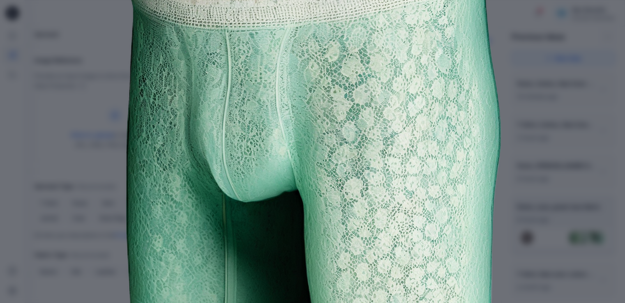
scroll to position [123, 0]
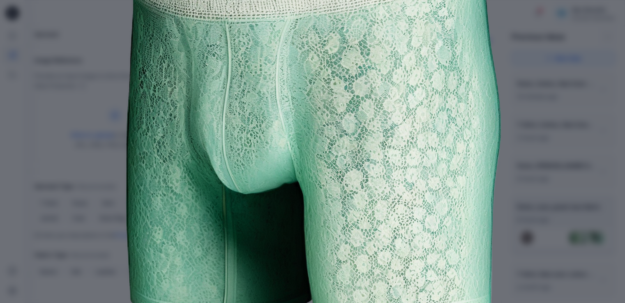
click at [524, 95] on div "Close" at bounding box center [312, 151] width 625 height 303
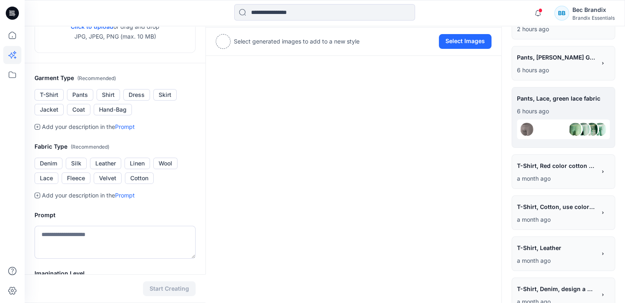
scroll to position [126, 0]
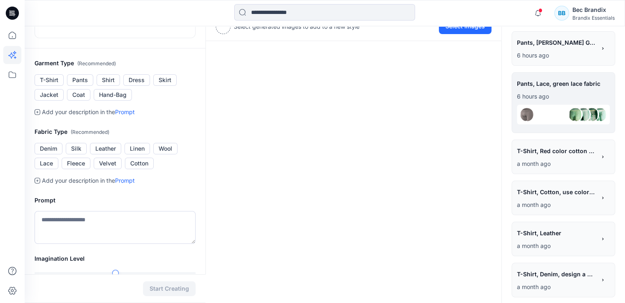
click at [569, 189] on span "T-Shirt, Cotton, use color RGB code #bd9156 for fabric color" at bounding box center [556, 192] width 78 height 12
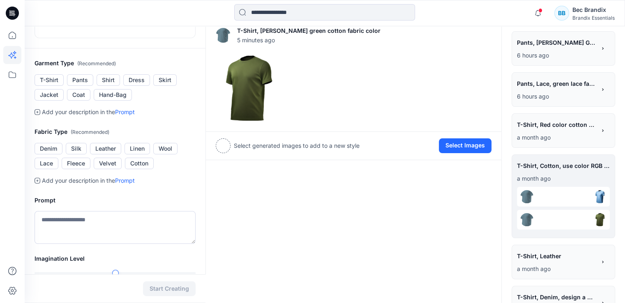
click at [595, 196] on img at bounding box center [599, 196] width 13 height 13
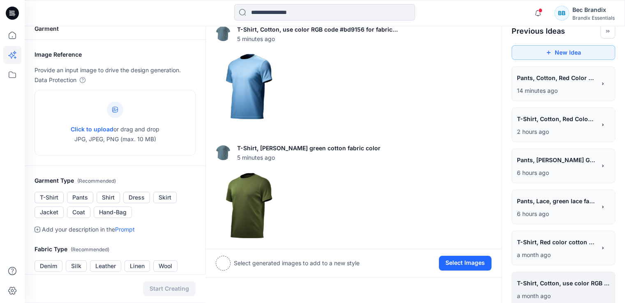
scroll to position [3, 0]
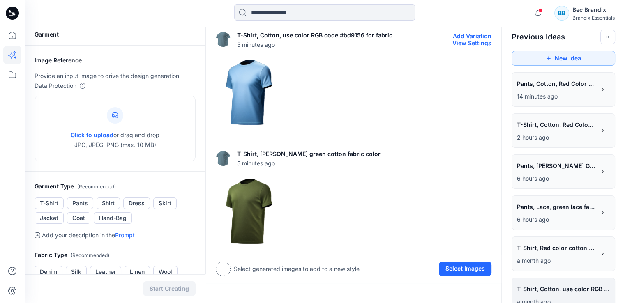
click at [237, 81] on img at bounding box center [249, 93] width 66 height 66
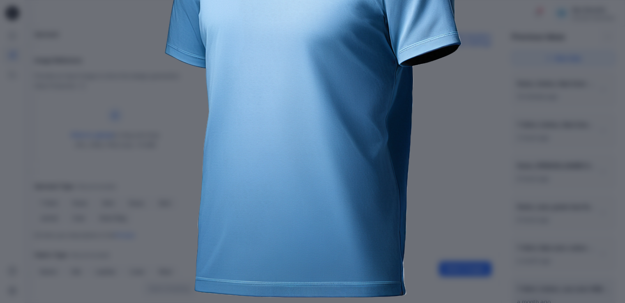
scroll to position [158, 0]
click at [515, 100] on img at bounding box center [312, 89] width 420 height 420
click at [556, 79] on div "Close" at bounding box center [312, 151] width 625 height 303
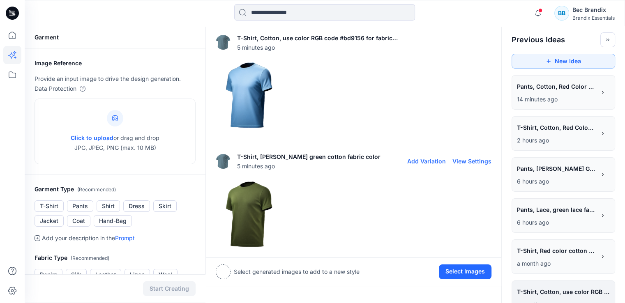
scroll to position [0, 0]
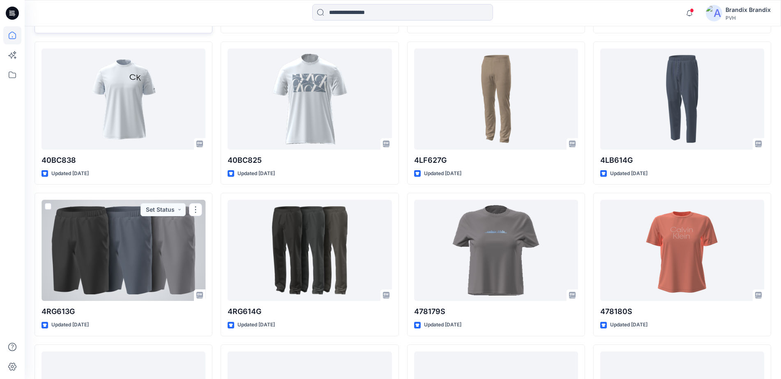
scroll to position [1444, 0]
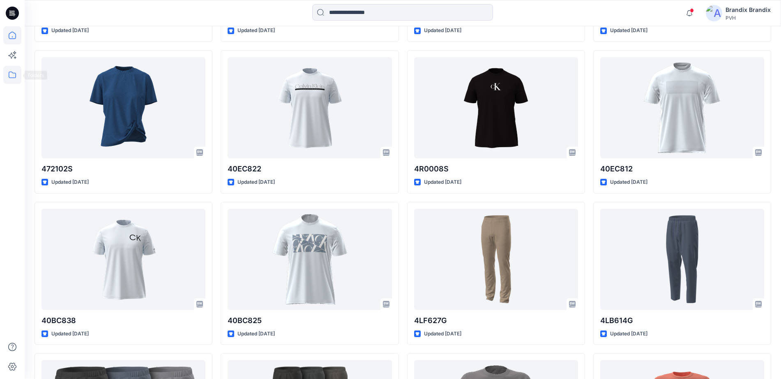
click at [9, 69] on icon at bounding box center [12, 75] width 18 height 18
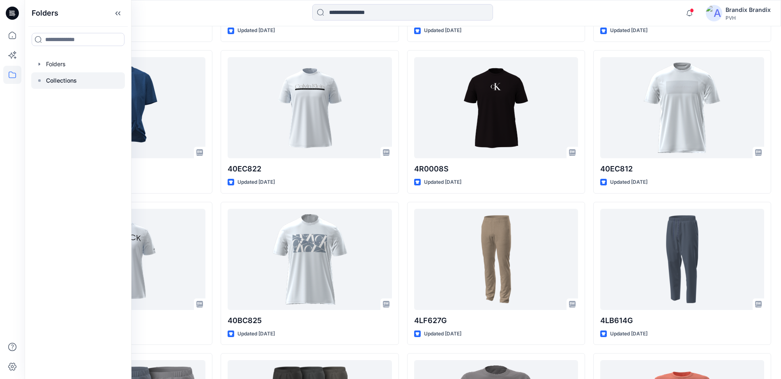
click at [76, 83] on p "Collections" at bounding box center [61, 81] width 31 height 10
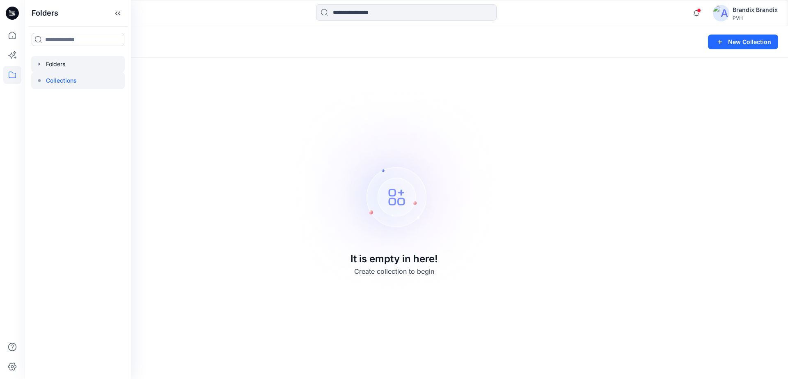
click at [67, 69] on div at bounding box center [78, 64] width 94 height 16
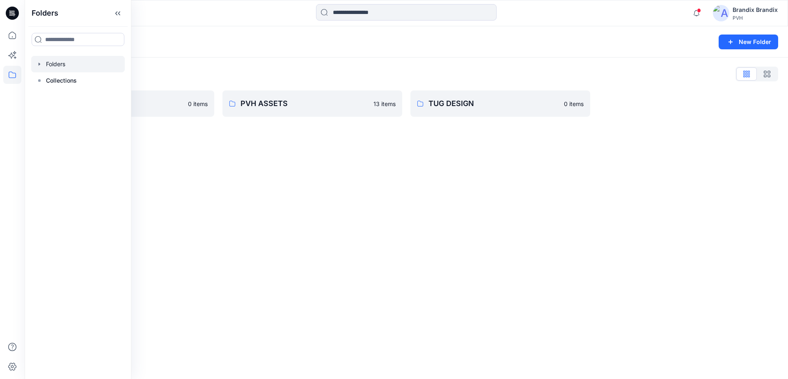
click at [370, 161] on div "Folders New Folder Folders List Brandix 0 items PVH ASSETS 13 items TUG DESIGN …" at bounding box center [407, 202] width 764 height 352
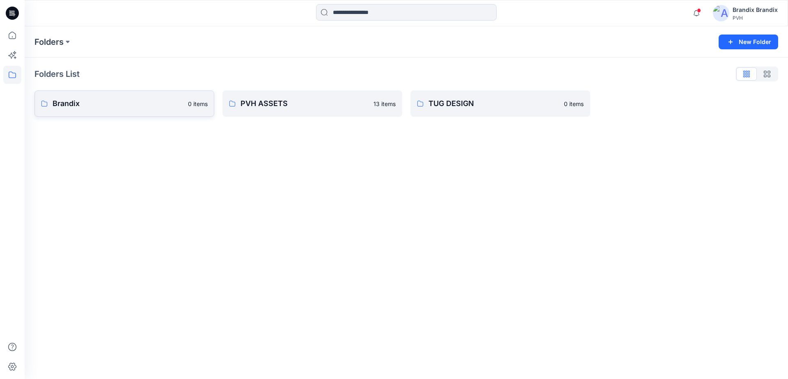
click at [102, 106] on p "Brandix" at bounding box center [118, 103] width 131 height 11
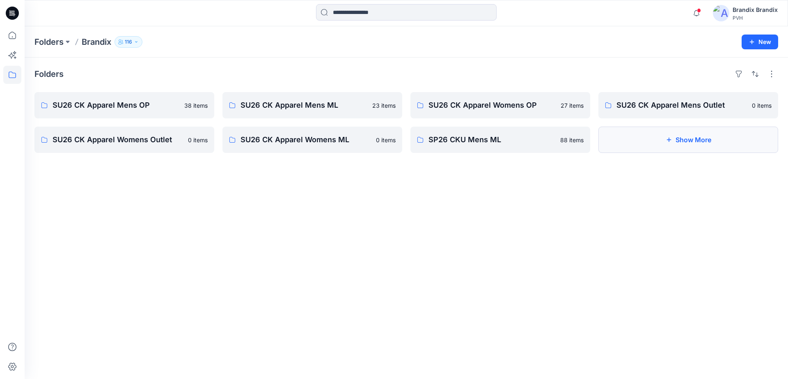
click at [645, 137] on button "Show More" at bounding box center [689, 139] width 180 height 26
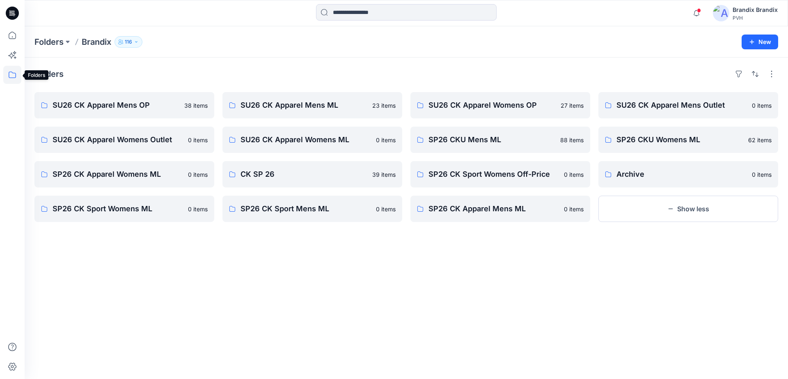
click at [5, 72] on icon at bounding box center [12, 75] width 18 height 18
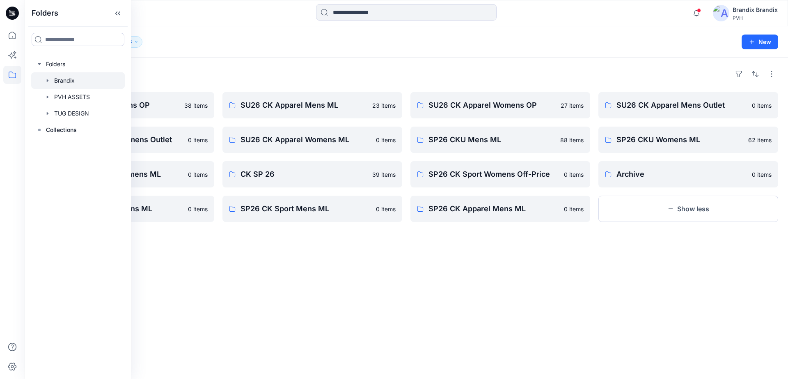
click at [753, 11] on div "Brandix Brandix" at bounding box center [755, 10] width 45 height 10
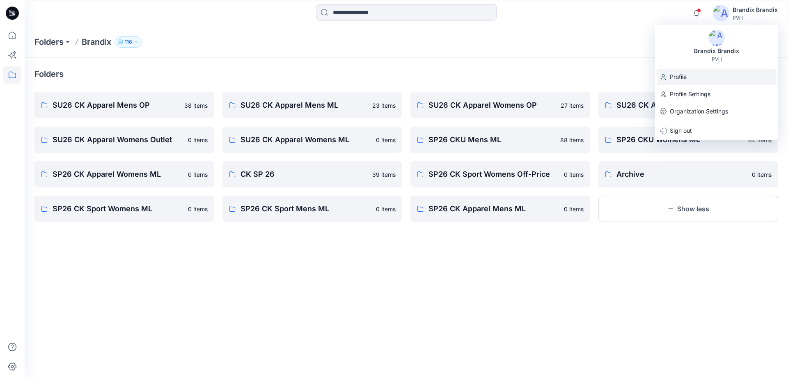
click at [686, 77] on p "Profile" at bounding box center [678, 77] width 17 height 16
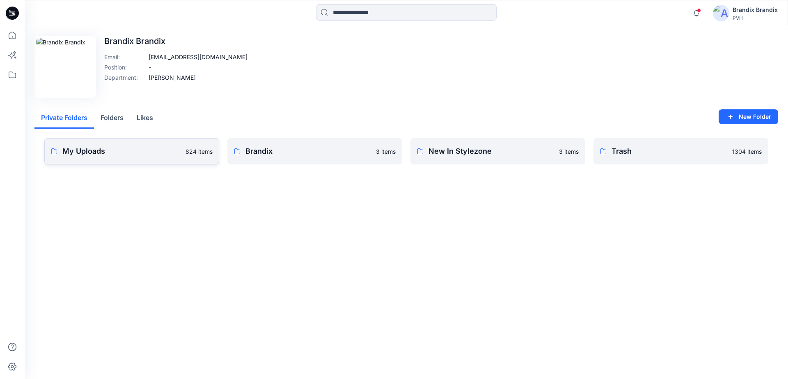
click at [173, 151] on p "My Uploads" at bounding box center [121, 150] width 118 height 11
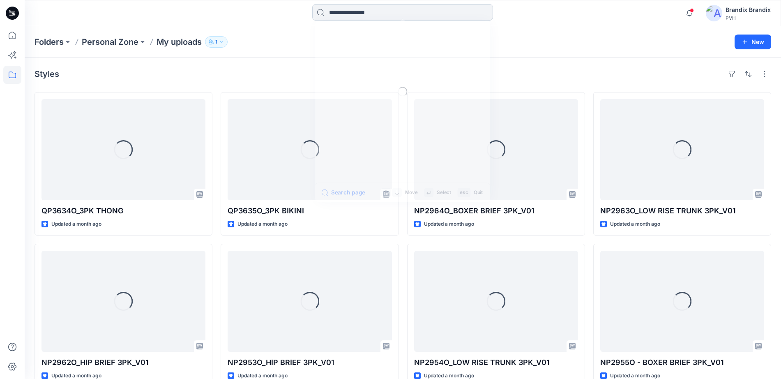
click at [377, 8] on input at bounding box center [402, 12] width 181 height 16
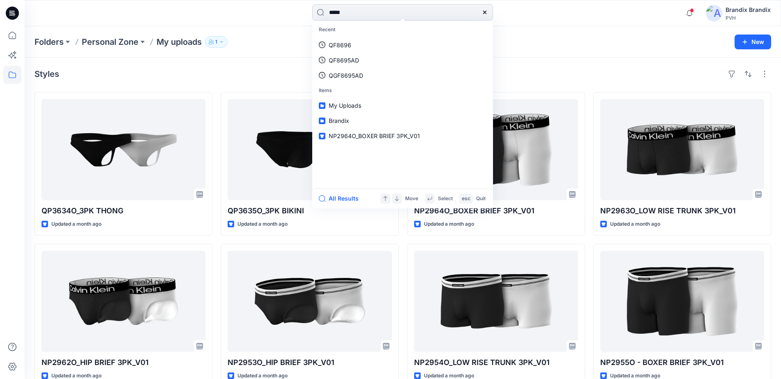
type input "******"
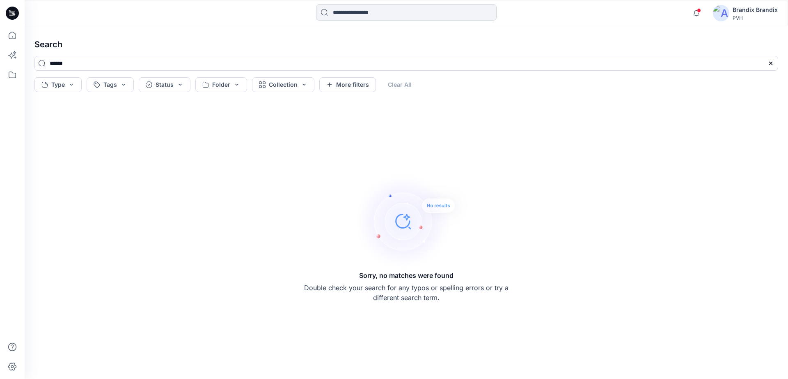
click at [374, 15] on input at bounding box center [406, 12] width 181 height 16
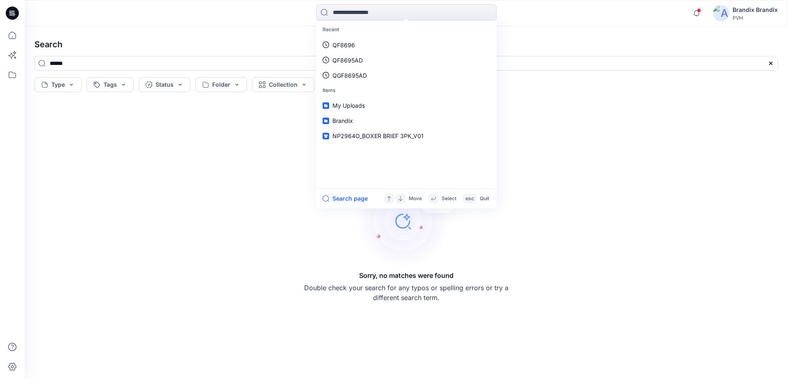
click at [12, 17] on icon at bounding box center [12, 13] width 13 height 13
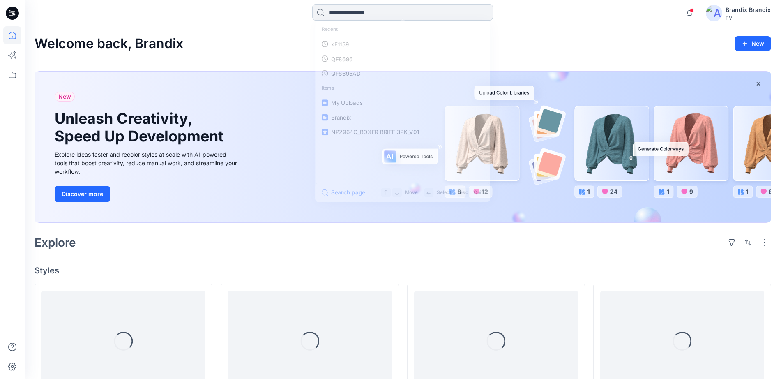
click at [359, 16] on input at bounding box center [402, 12] width 181 height 16
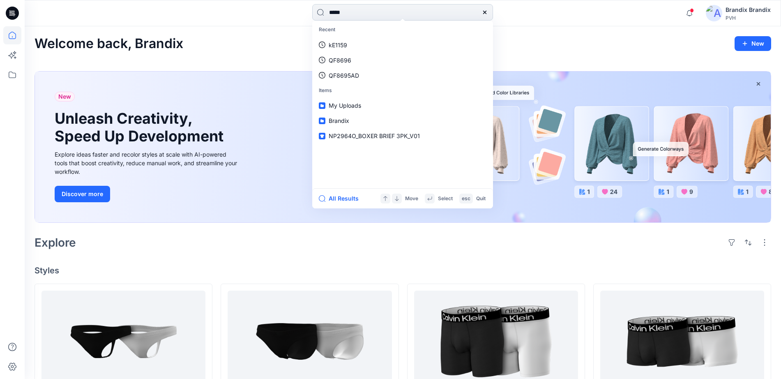
type input "******"
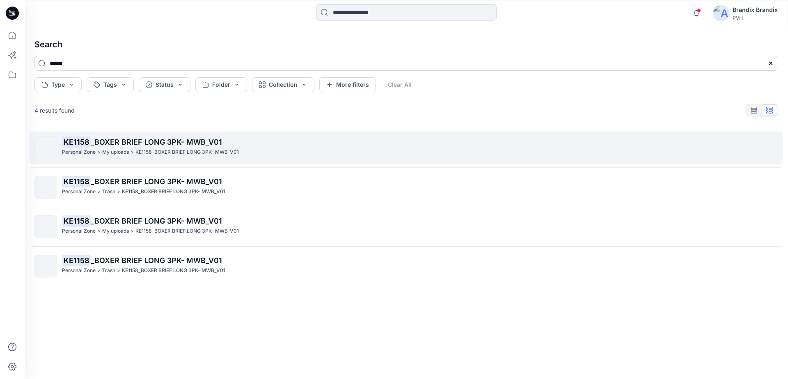
click at [186, 141] on span "_BOXER BRIEF LONG 3PK- MWB_V01" at bounding box center [156, 142] width 131 height 9
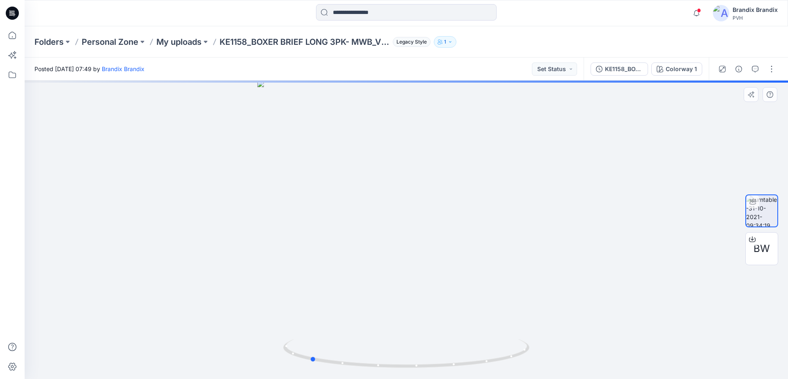
drag, startPoint x: 510, startPoint y: 359, endPoint x: 414, endPoint y: 328, distance: 100.5
click at [422, 327] on div at bounding box center [407, 229] width 764 height 298
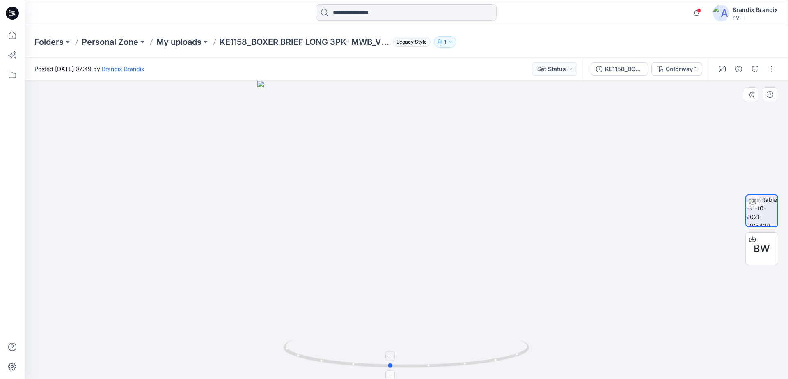
drag, startPoint x: 310, startPoint y: 359, endPoint x: 383, endPoint y: 363, distance: 72.4
click at [383, 363] on icon at bounding box center [407, 354] width 248 height 31
drag, startPoint x: 456, startPoint y: 361, endPoint x: 363, endPoint y: 350, distance: 93.9
click at [364, 351] on icon at bounding box center [407, 354] width 248 height 31
click at [15, 32] on icon at bounding box center [12, 35] width 18 height 18
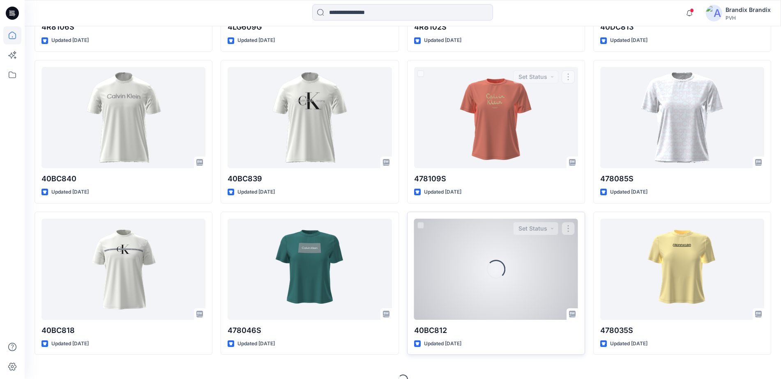
scroll to position [2206, 0]
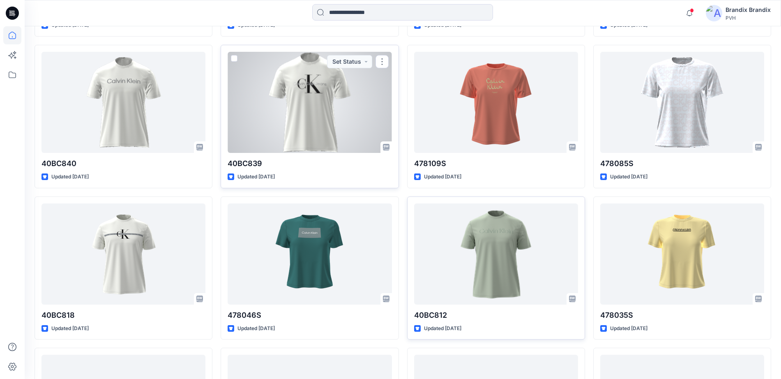
click at [316, 112] on div at bounding box center [309, 102] width 164 height 101
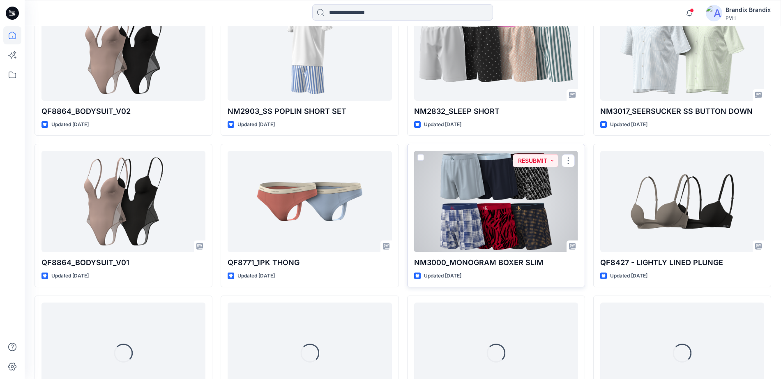
scroll to position [4579, 0]
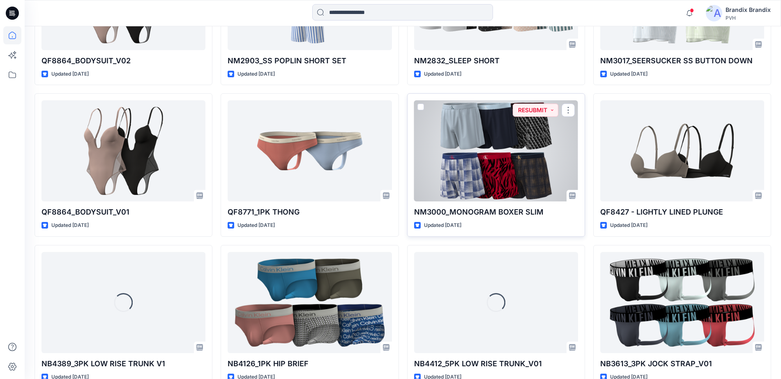
click at [482, 157] on div at bounding box center [496, 150] width 164 height 101
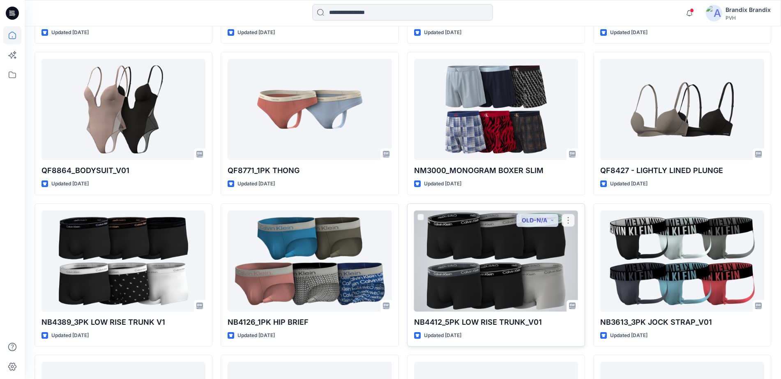
scroll to position [4682, 0]
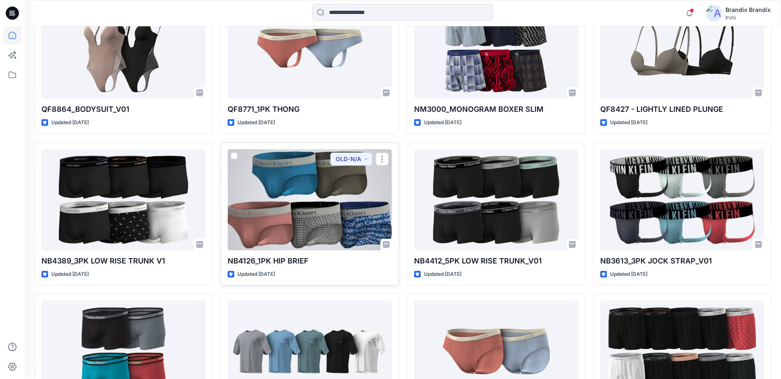
click at [330, 215] on div at bounding box center [309, 199] width 164 height 101
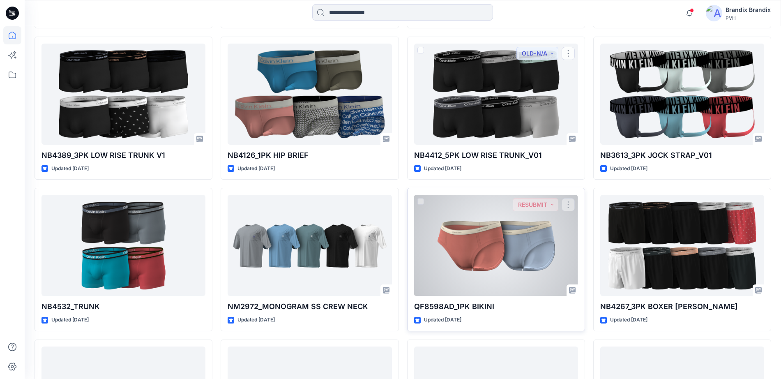
scroll to position [4835, 0]
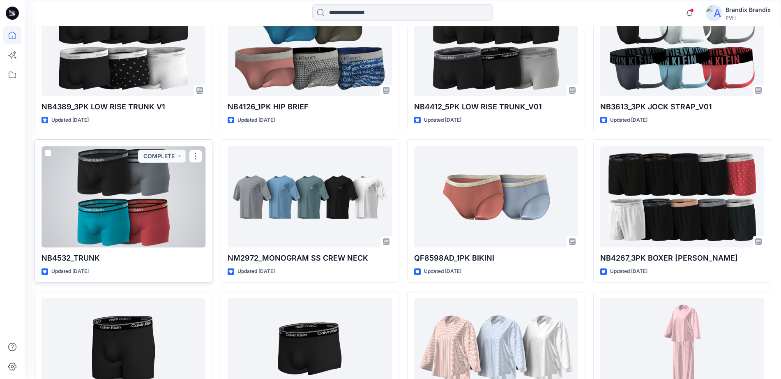
click at [139, 186] on div at bounding box center [123, 196] width 164 height 101
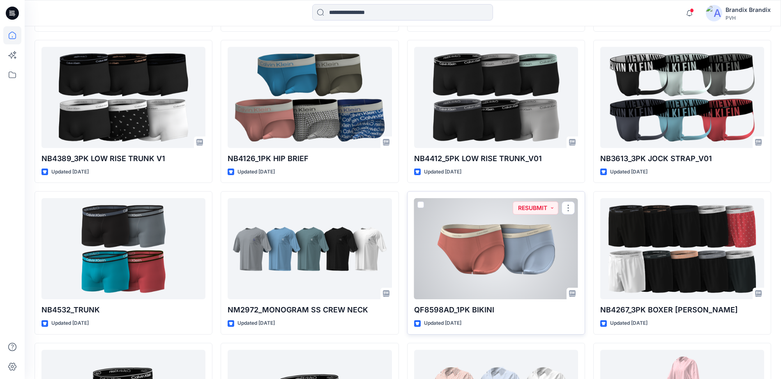
scroll to position [4733, 0]
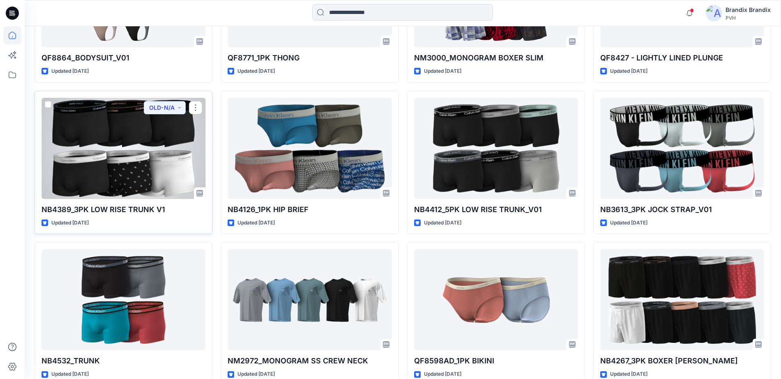
click at [149, 168] on div at bounding box center [123, 148] width 164 height 101
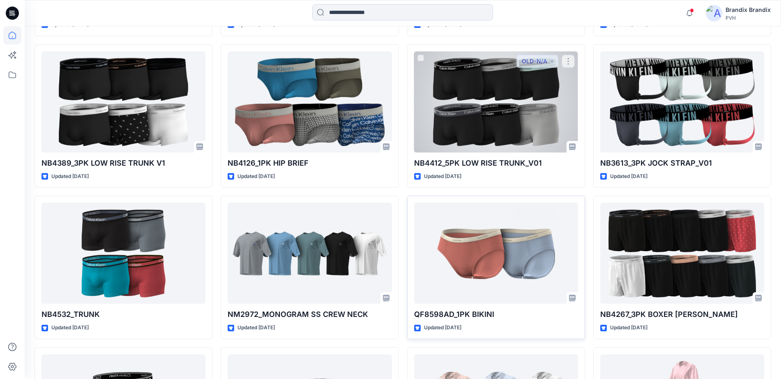
scroll to position [4776, 0]
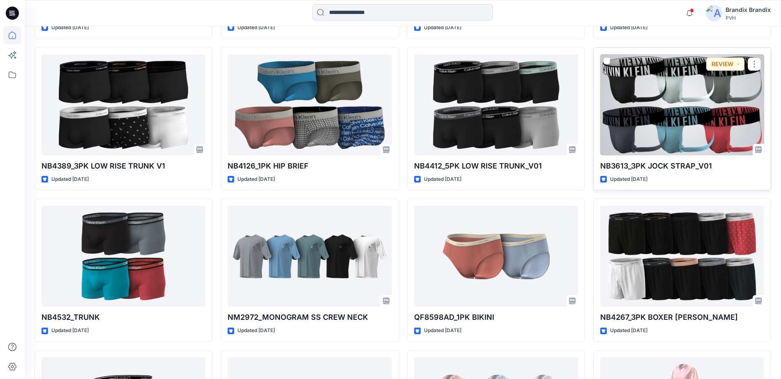
click at [693, 115] on div at bounding box center [682, 104] width 164 height 101
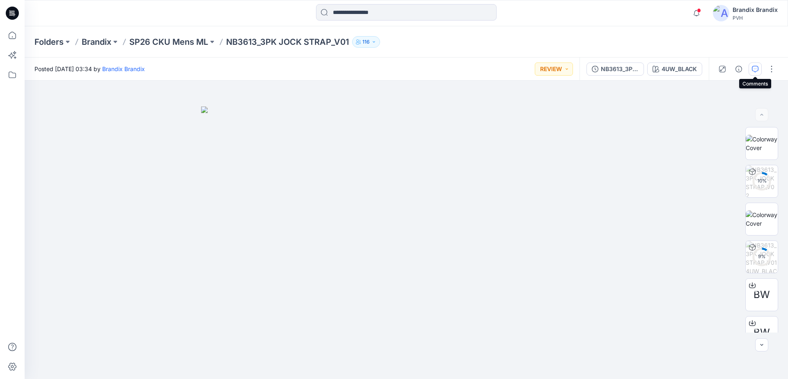
click at [753, 67] on icon "button" at bounding box center [755, 69] width 7 height 7
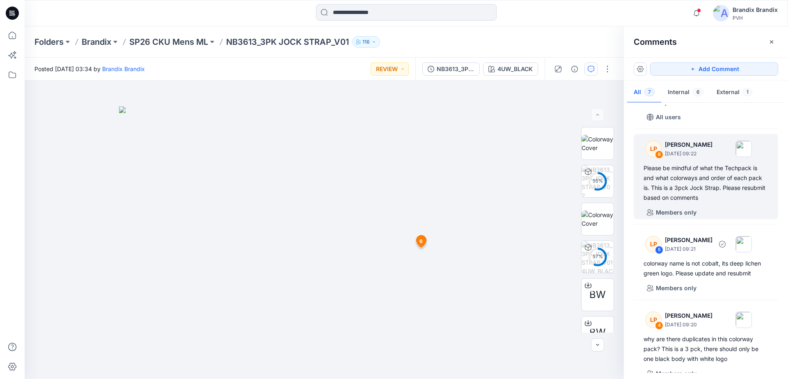
scroll to position [103, 0]
